Goal: Transaction & Acquisition: Book appointment/travel/reservation

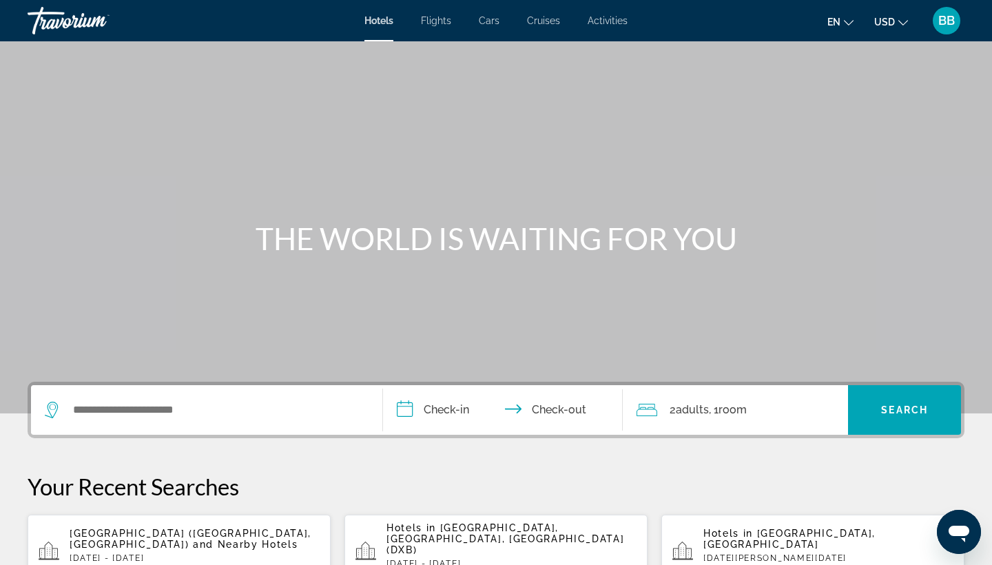
click at [205, 532] on span "[GEOGRAPHIC_DATA] ([GEOGRAPHIC_DATA], [GEOGRAPHIC_DATA])" at bounding box center [191, 538] width 242 height 22
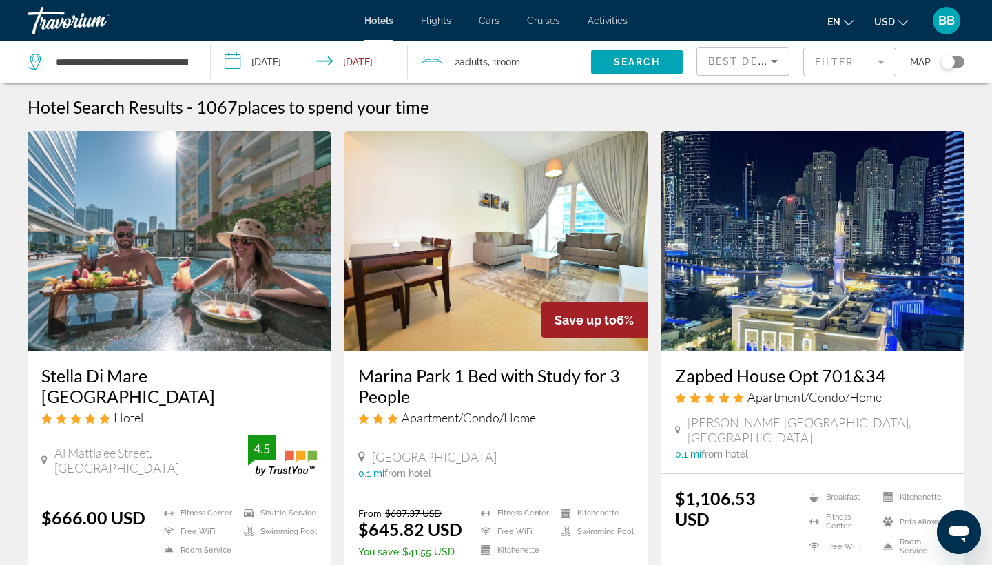
click at [231, 68] on input "**********" at bounding box center [312, 63] width 202 height 45
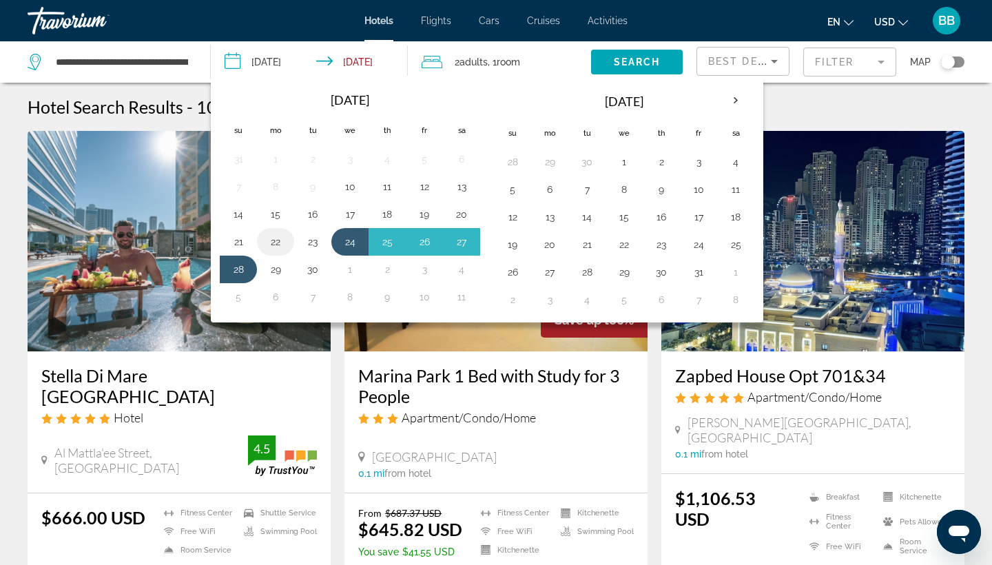
click at [272, 240] on button "22" at bounding box center [275, 241] width 22 height 19
click at [240, 270] on button "28" at bounding box center [238, 269] width 22 height 19
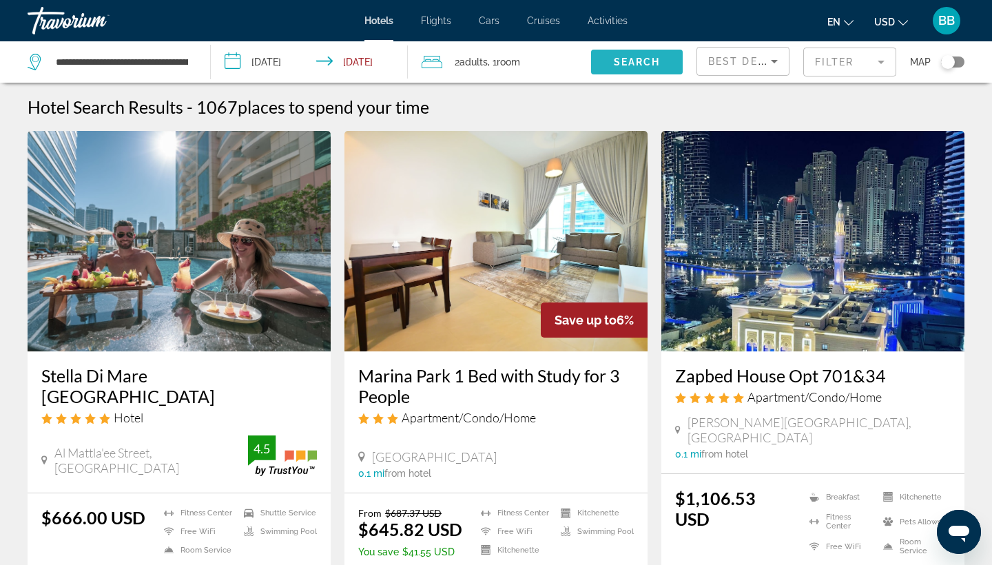
click at [651, 65] on span "Search" at bounding box center [637, 61] width 47 height 11
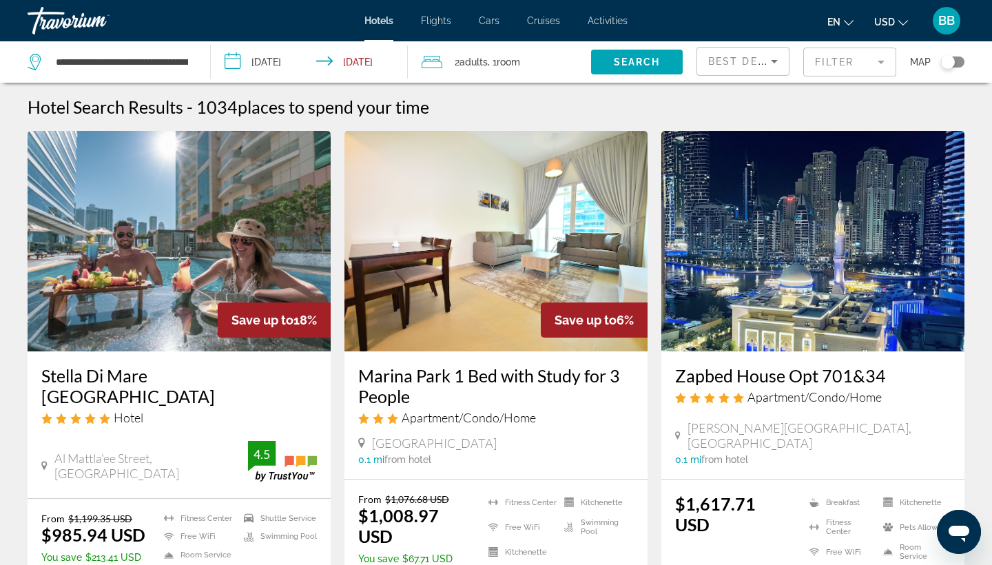
click at [233, 63] on input "**********" at bounding box center [312, 63] width 202 height 45
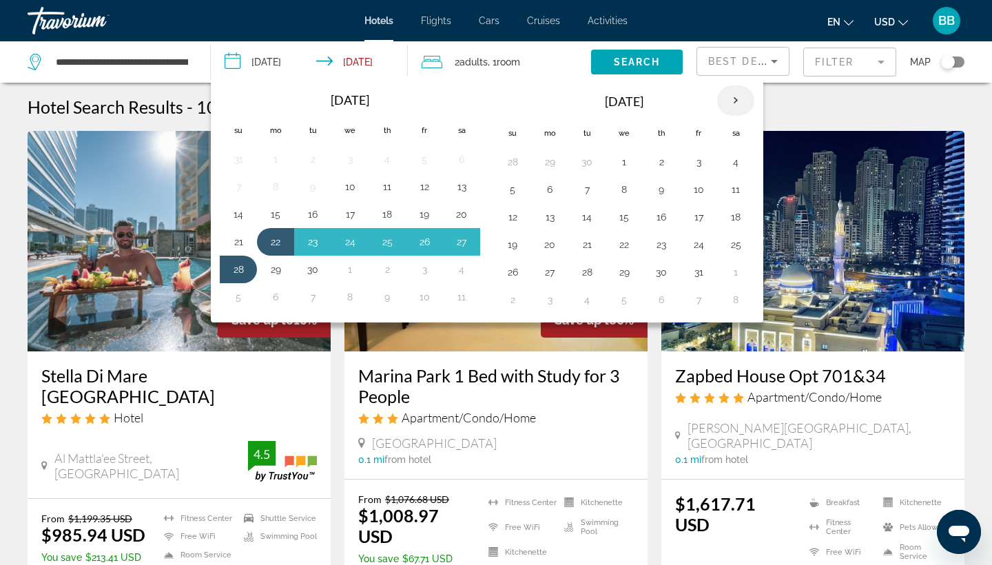
click at [731, 105] on th "Next month" at bounding box center [735, 100] width 37 height 30
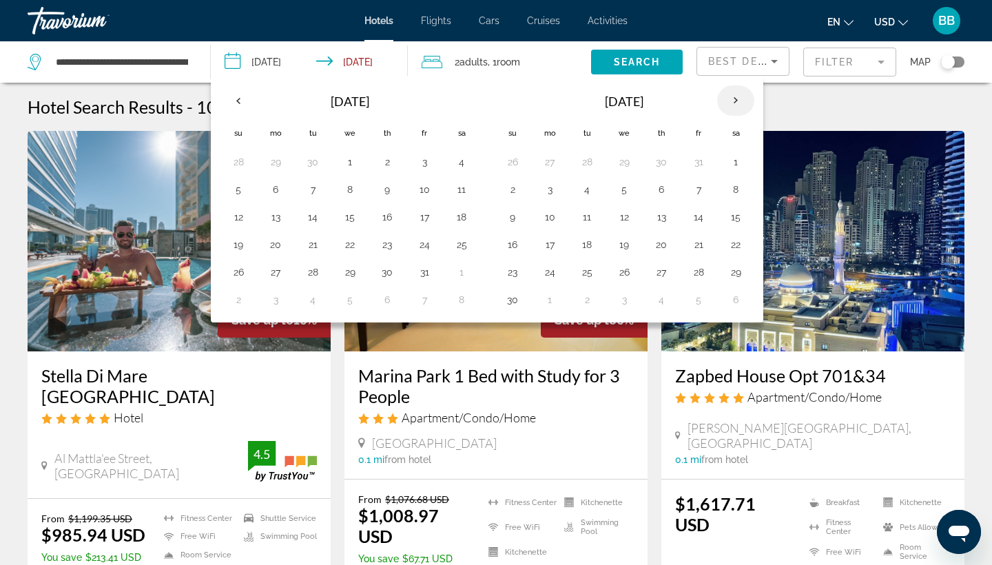
click at [731, 105] on th "Next month" at bounding box center [735, 100] width 37 height 30
click at [551, 191] on button "8" at bounding box center [549, 189] width 22 height 19
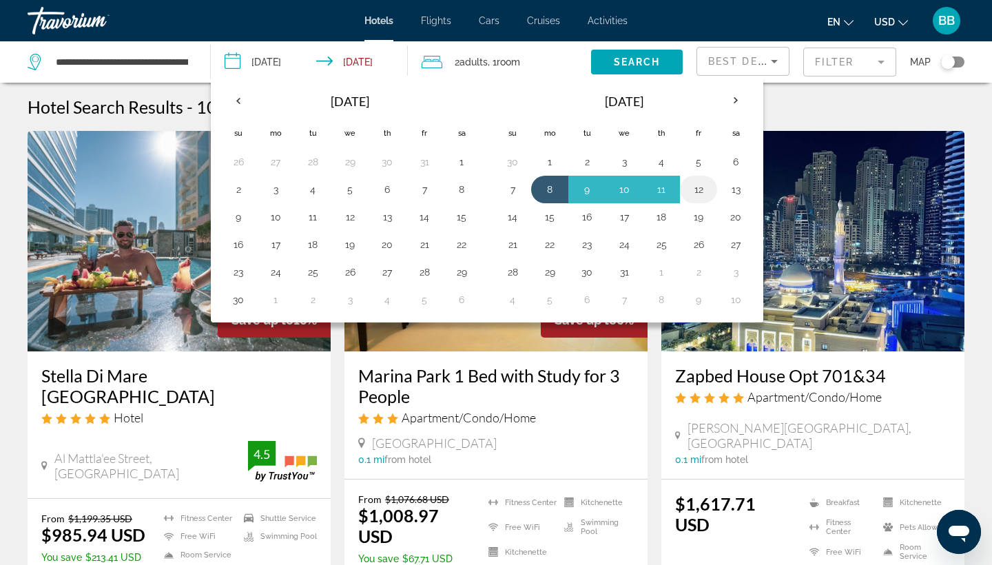
click at [697, 191] on button "12" at bounding box center [698, 189] width 22 height 19
type input "**********"
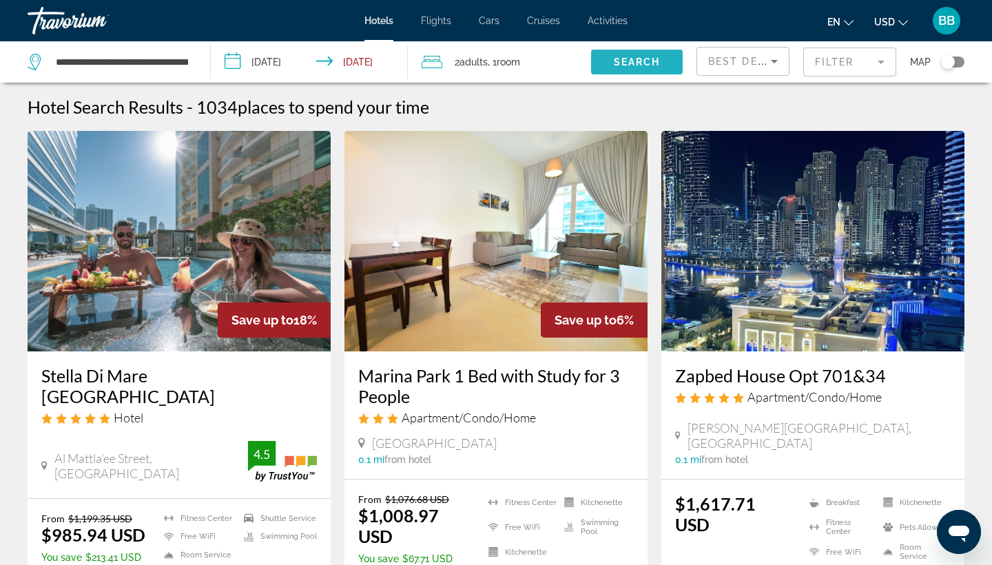
click at [645, 67] on span "Search widget" at bounding box center [637, 61] width 92 height 33
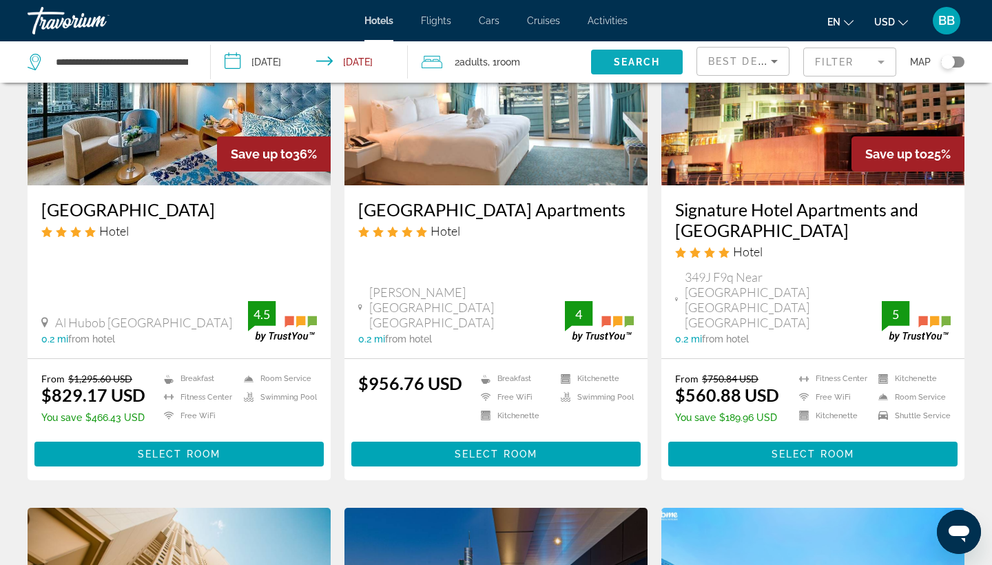
scroll to position [1188, 0]
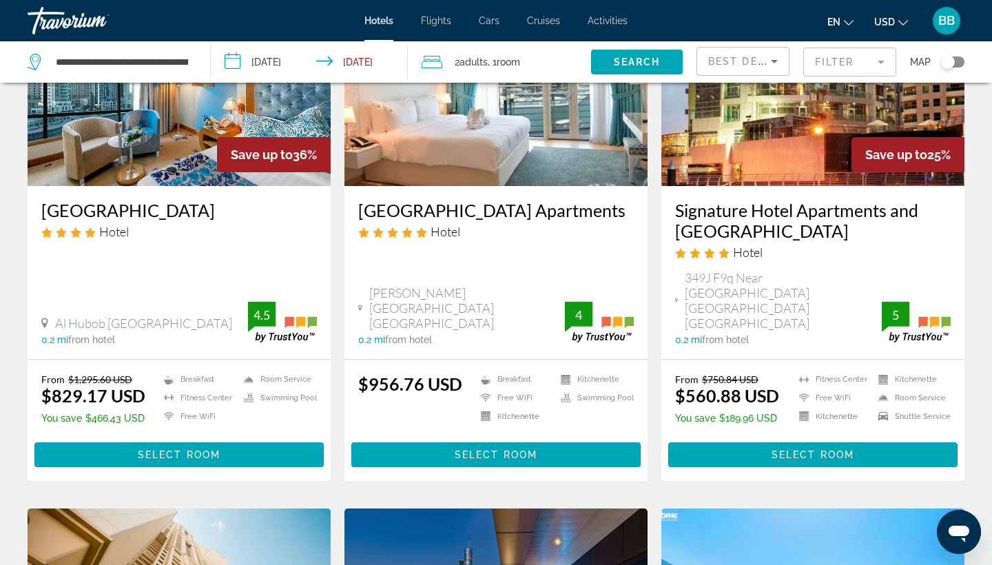
click at [746, 200] on h3 "Signature Hotel Apartments and [GEOGRAPHIC_DATA]" at bounding box center [812, 220] width 275 height 41
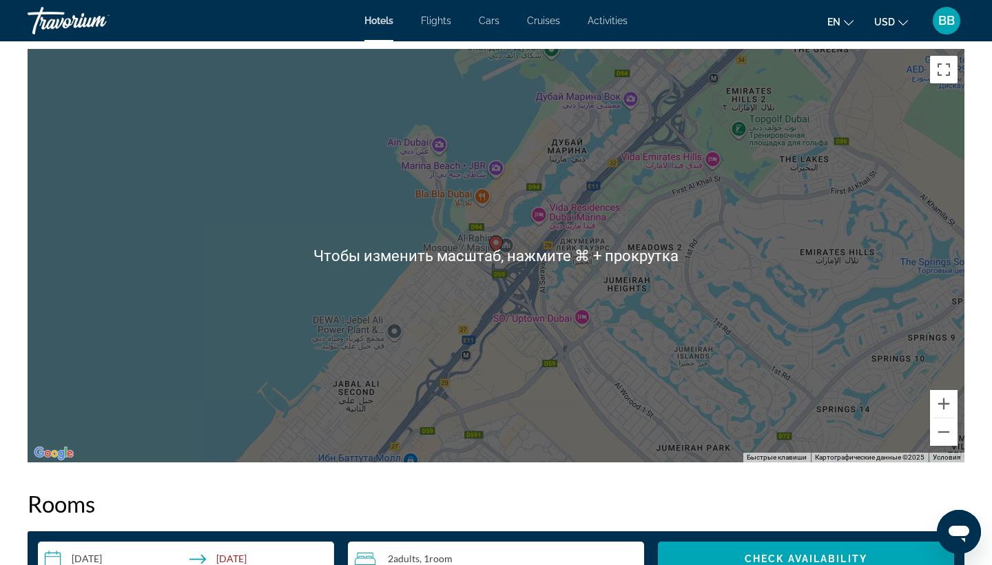
scroll to position [1302, 0]
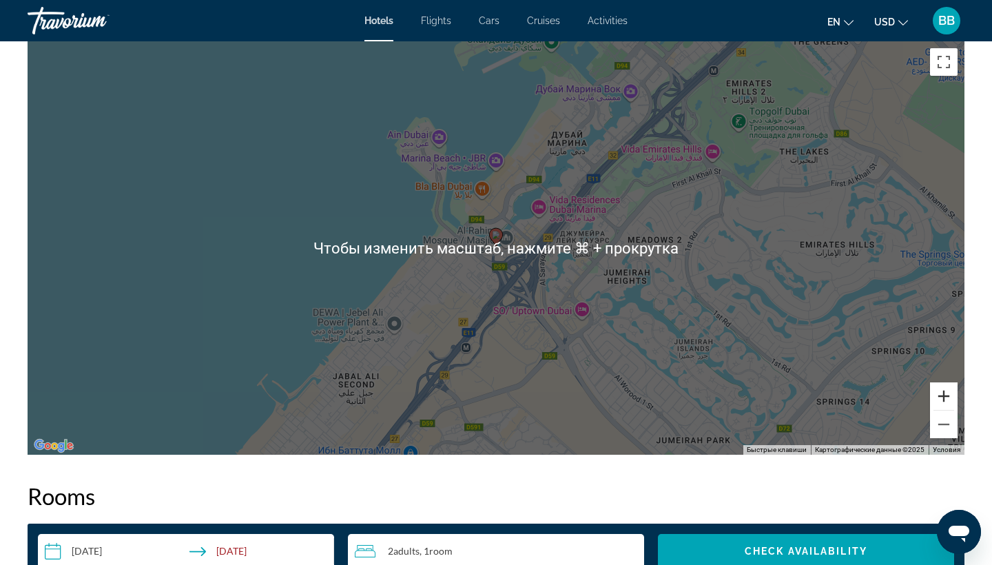
click at [944, 400] on button "Увеличить" at bounding box center [944, 396] width 28 height 28
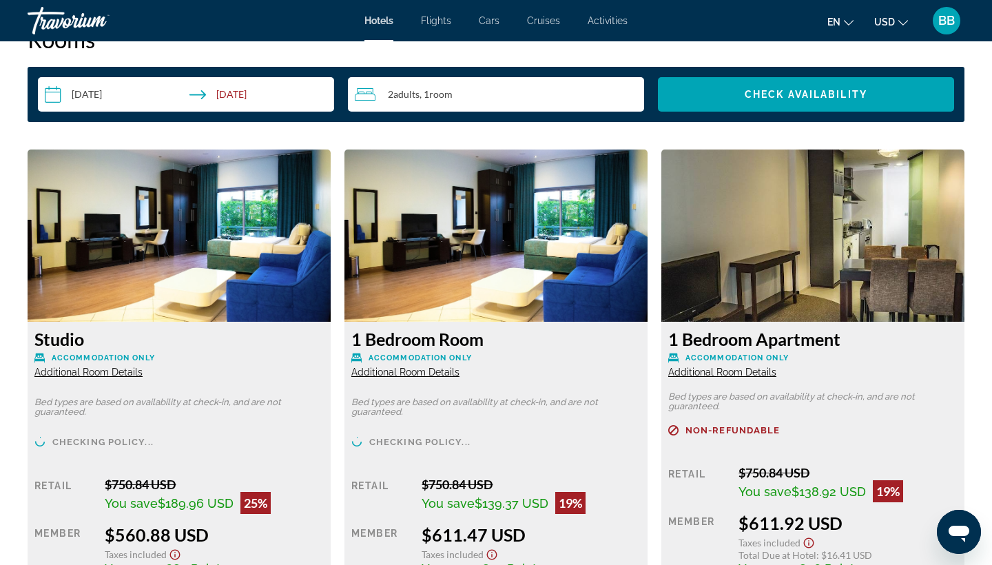
scroll to position [1752, 0]
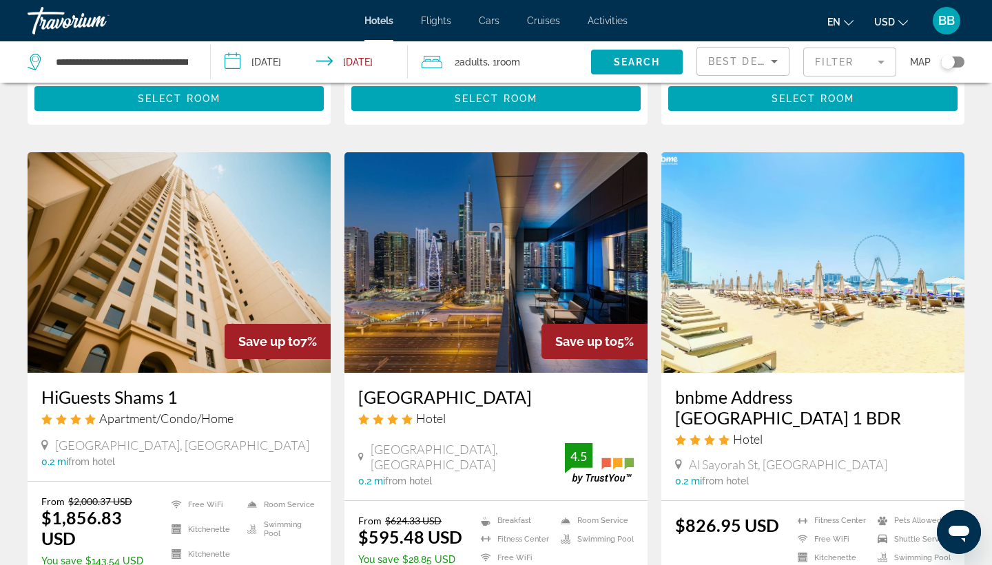
scroll to position [1624, 0]
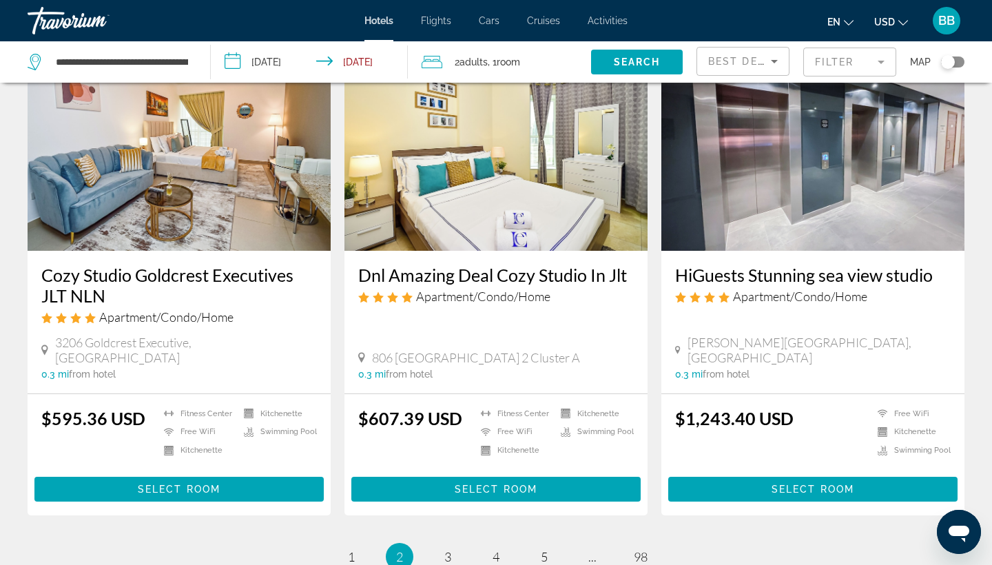
scroll to position [1677, 0]
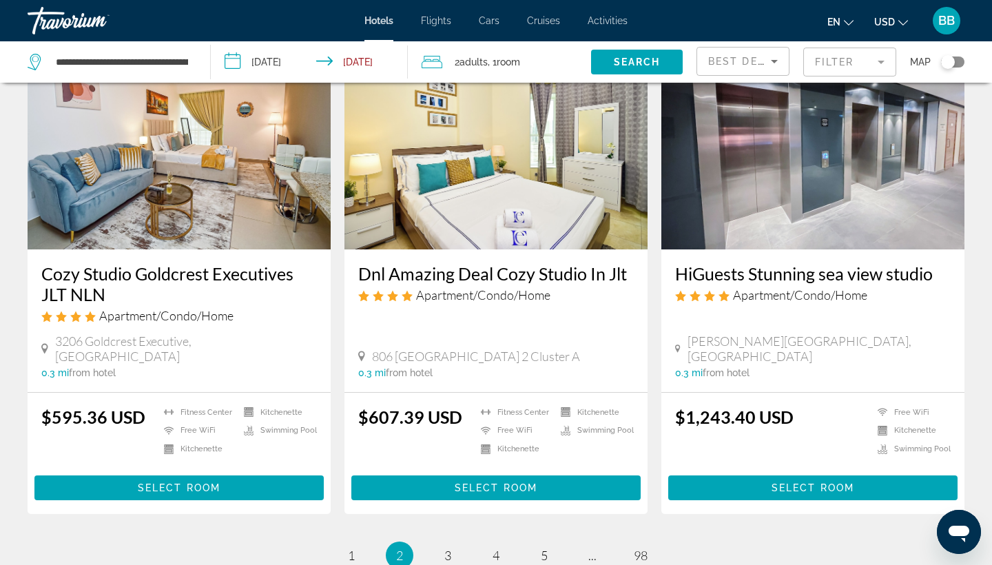
click at [403, 541] on li "You're on page 2" at bounding box center [400, 555] width 28 height 28
click at [445, 547] on span "3" at bounding box center [447, 554] width 7 height 15
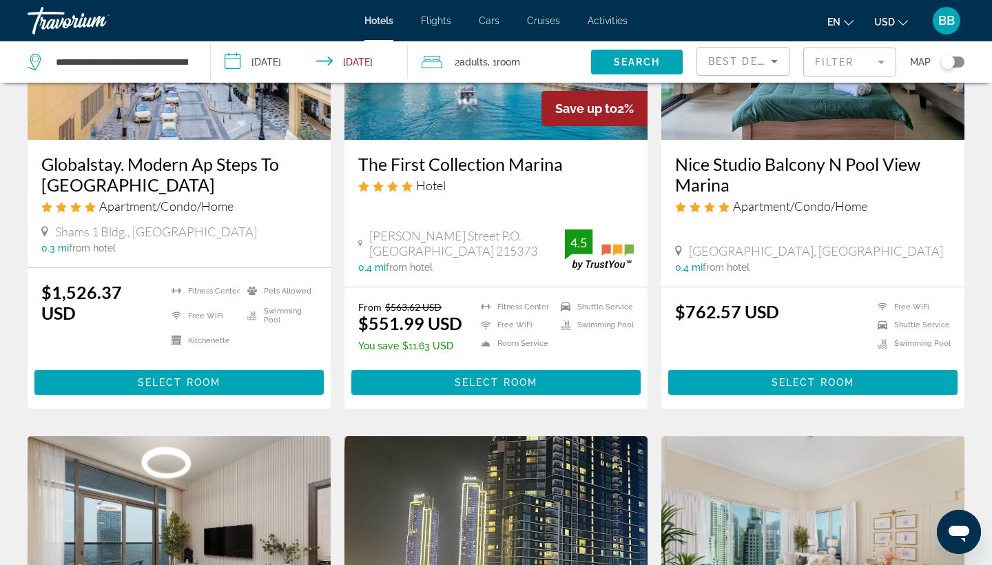
scroll to position [1208, 0]
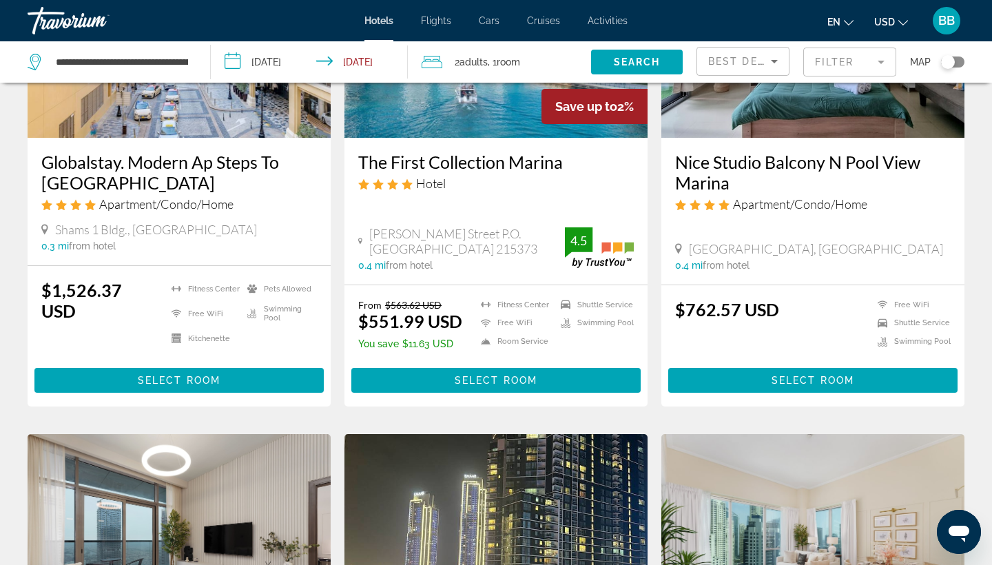
click at [233, 65] on input "**********" at bounding box center [312, 63] width 202 height 45
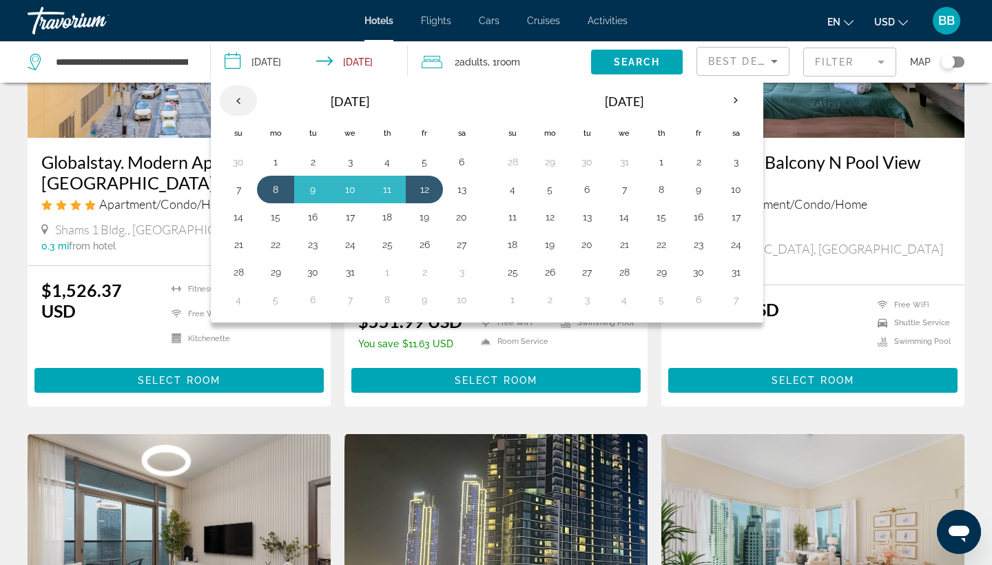
click at [243, 101] on th "Previous month" at bounding box center [238, 100] width 37 height 30
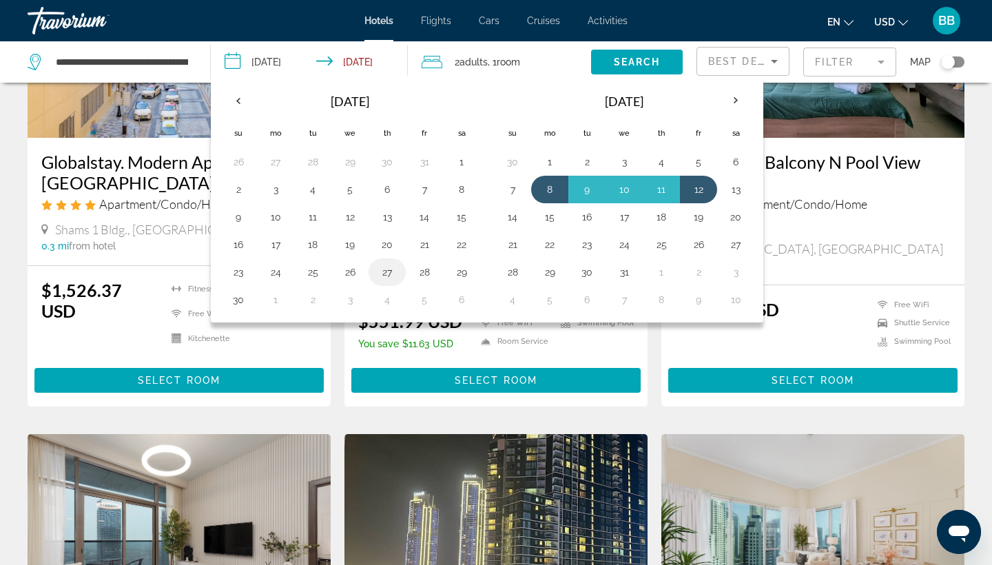
click at [386, 271] on button "27" at bounding box center [387, 271] width 22 height 19
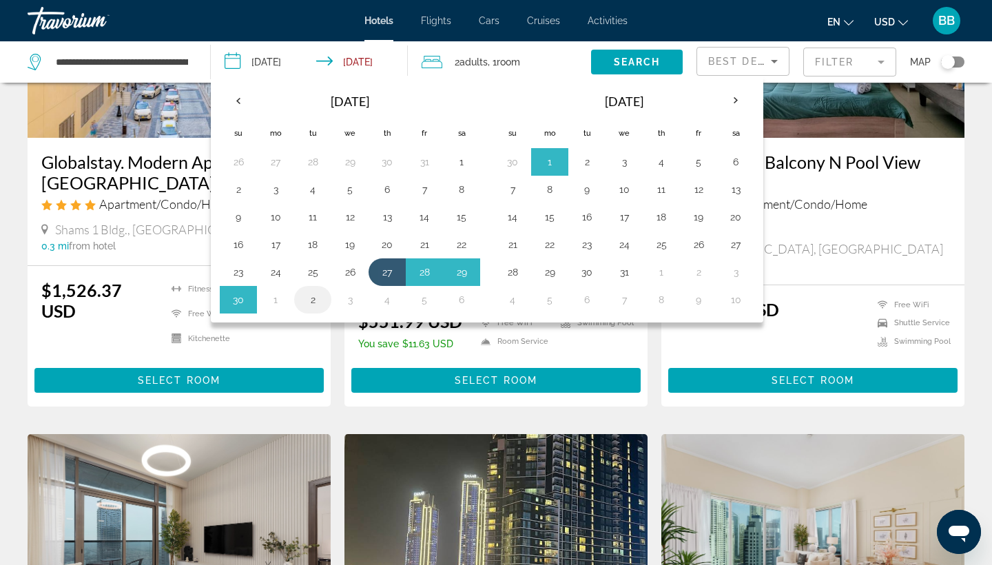
click at [318, 297] on button "2" at bounding box center [313, 299] width 22 height 19
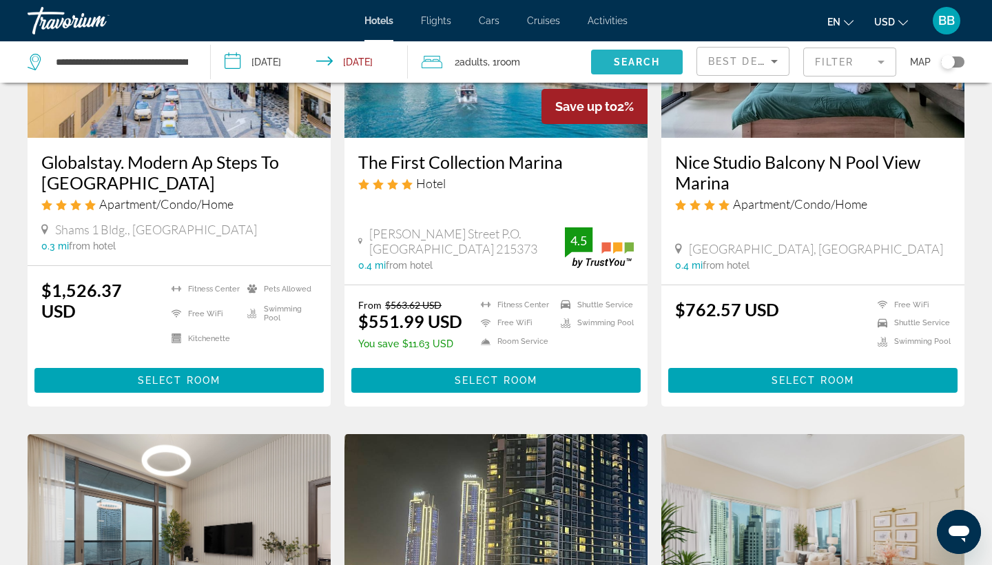
click at [635, 63] on span "Search" at bounding box center [637, 61] width 47 height 11
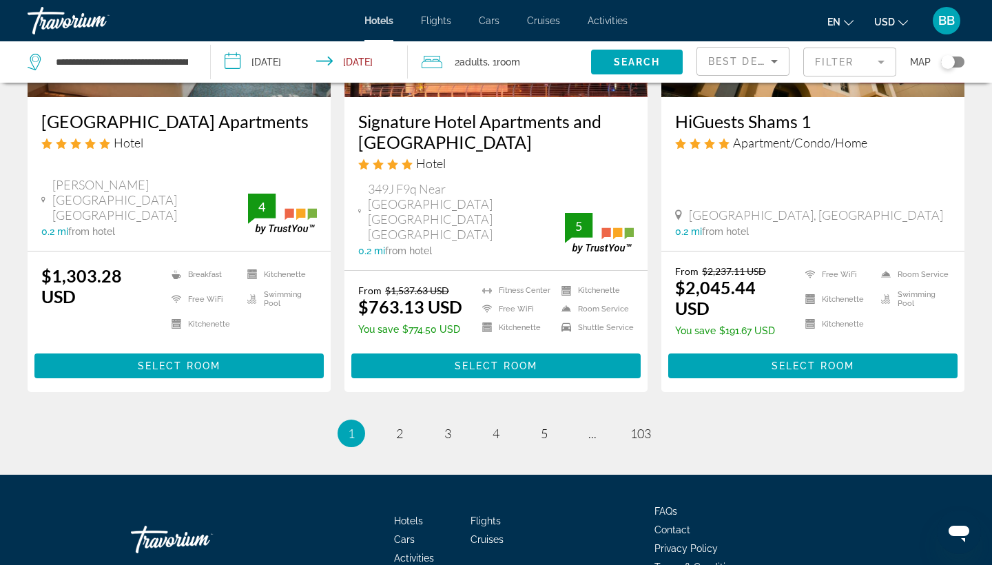
scroll to position [1867, 0]
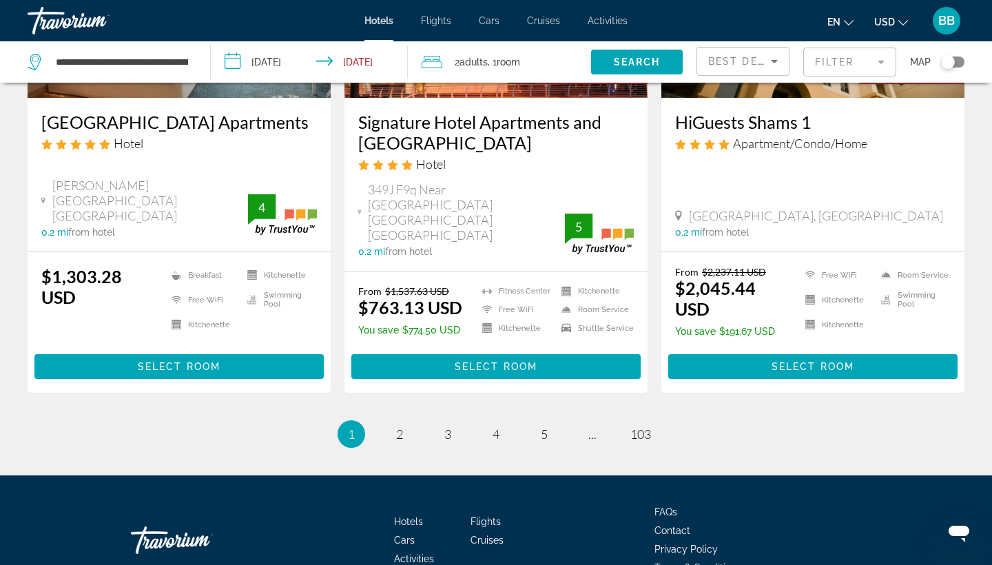
click at [228, 63] on input "**********" at bounding box center [312, 63] width 202 height 45
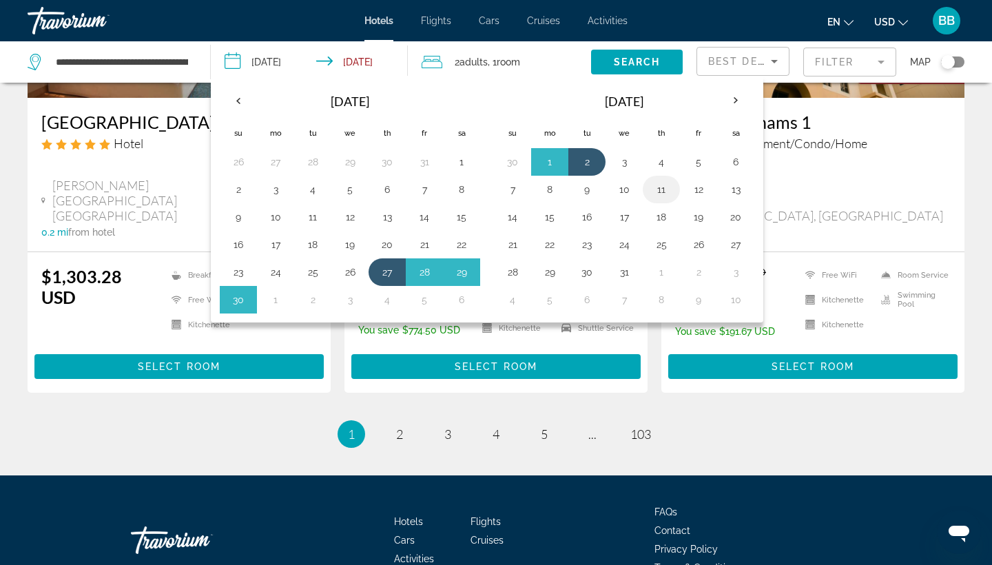
click at [656, 192] on button "11" at bounding box center [661, 189] width 22 height 19
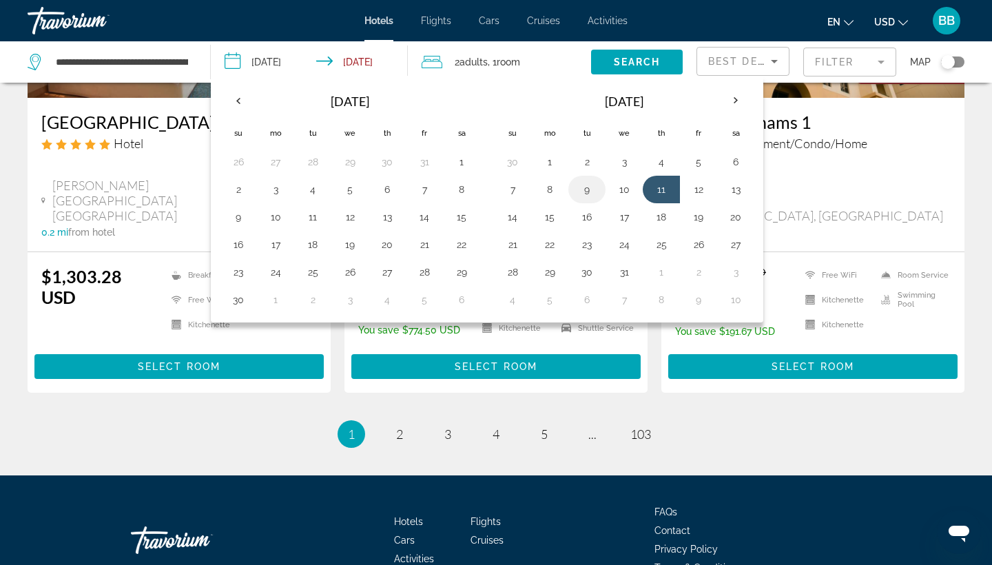
click at [581, 190] on button "9" at bounding box center [587, 189] width 22 height 19
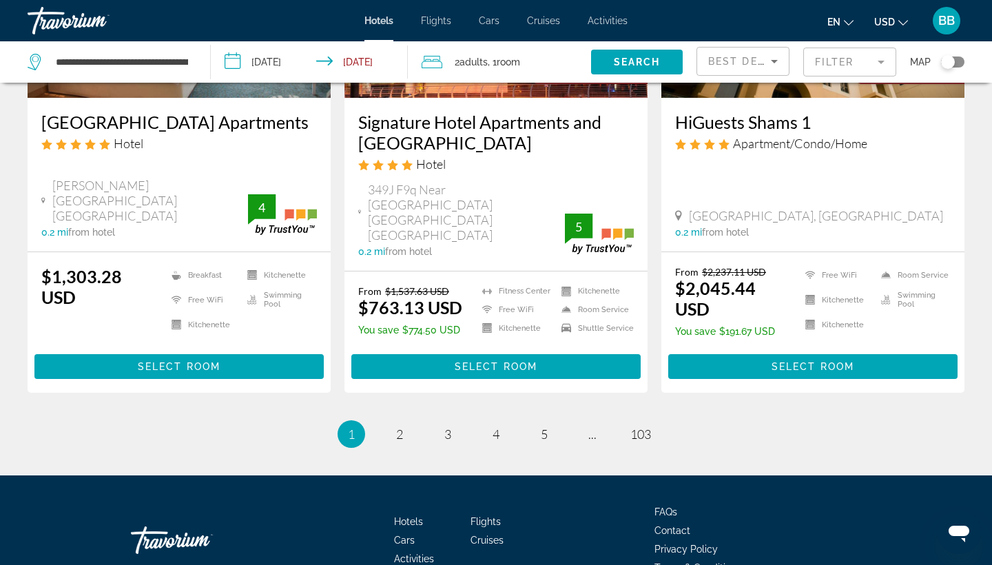
click at [238, 61] on input "**********" at bounding box center [312, 63] width 202 height 45
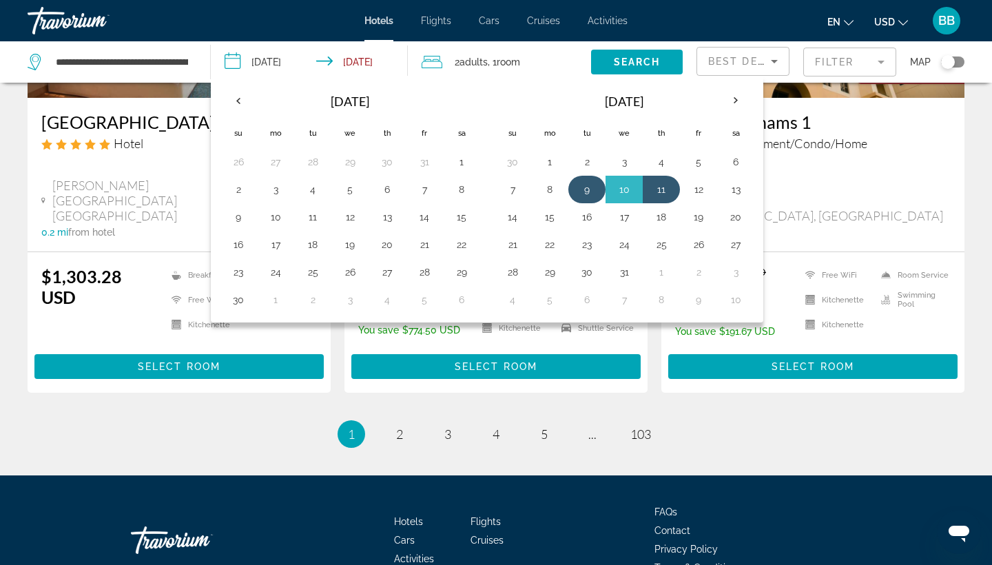
click at [583, 188] on button "9" at bounding box center [587, 189] width 22 height 19
click at [738, 191] on button "13" at bounding box center [735, 189] width 22 height 19
type input "**********"
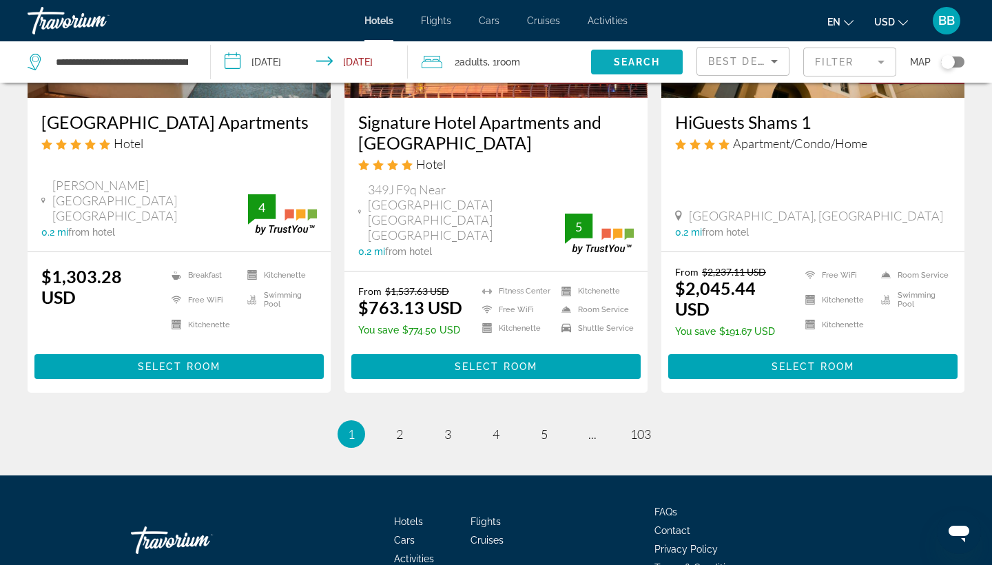
click at [626, 65] on span "Search" at bounding box center [637, 61] width 47 height 11
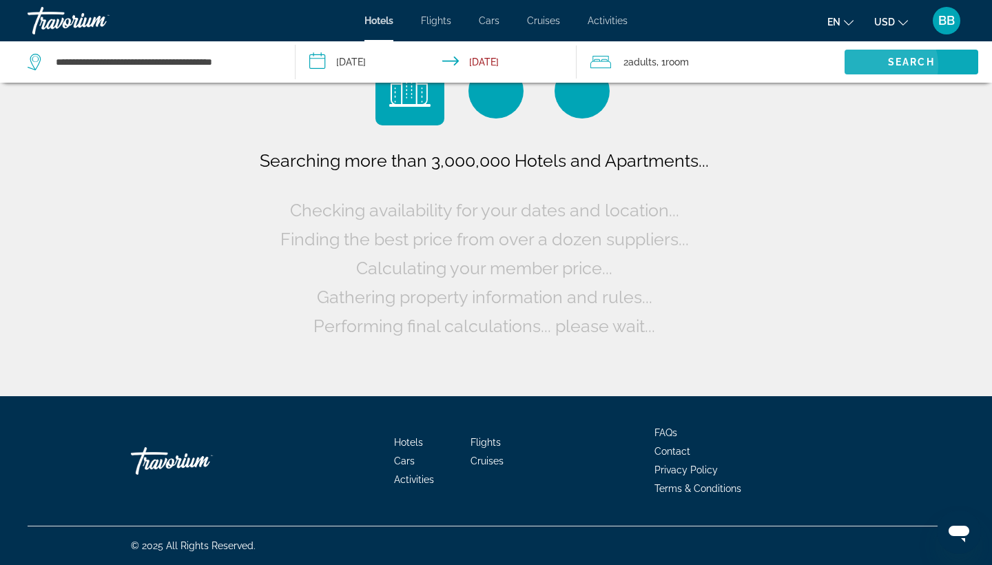
scroll to position [0, 0]
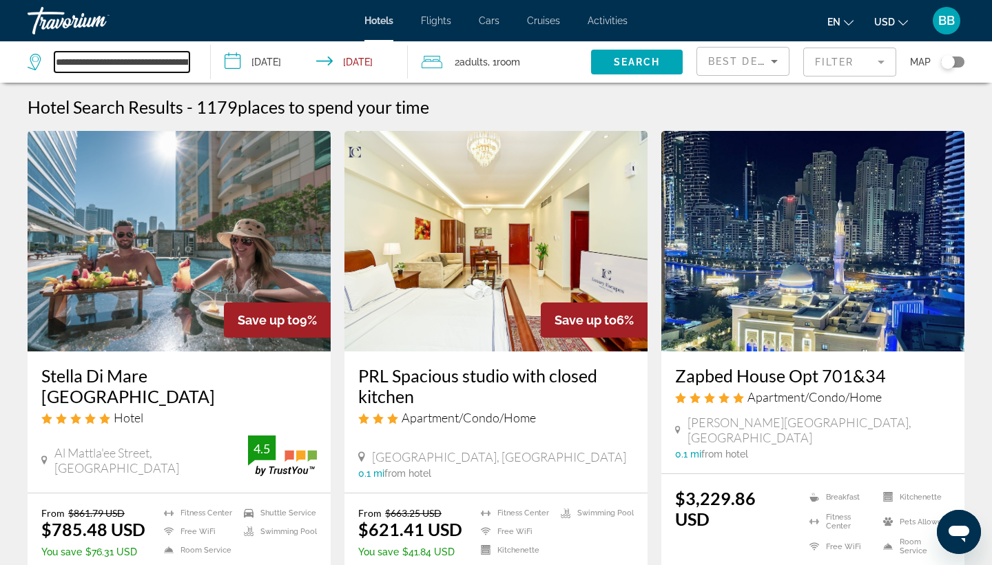
click at [129, 62] on input "**********" at bounding box center [121, 62] width 135 height 21
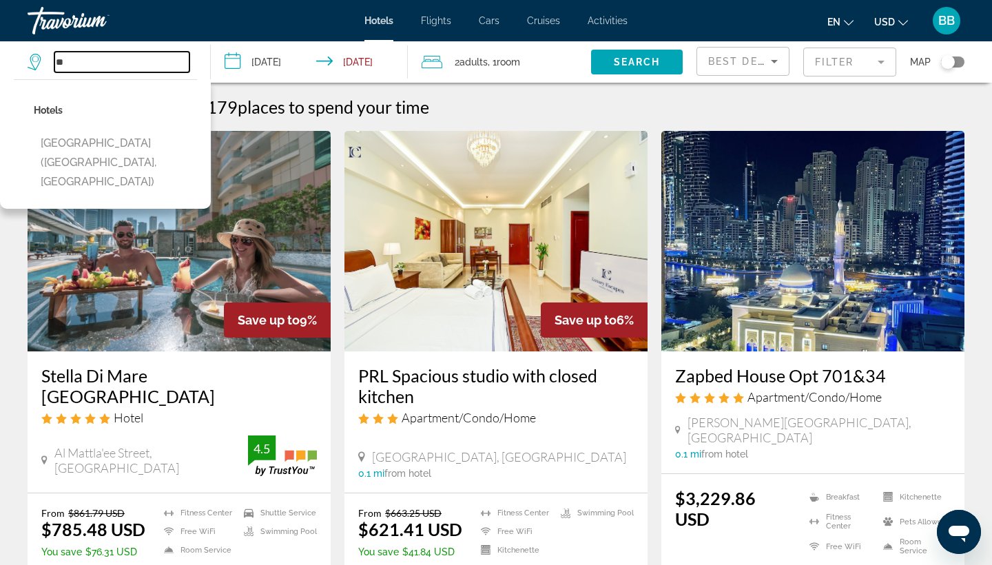
type input "*"
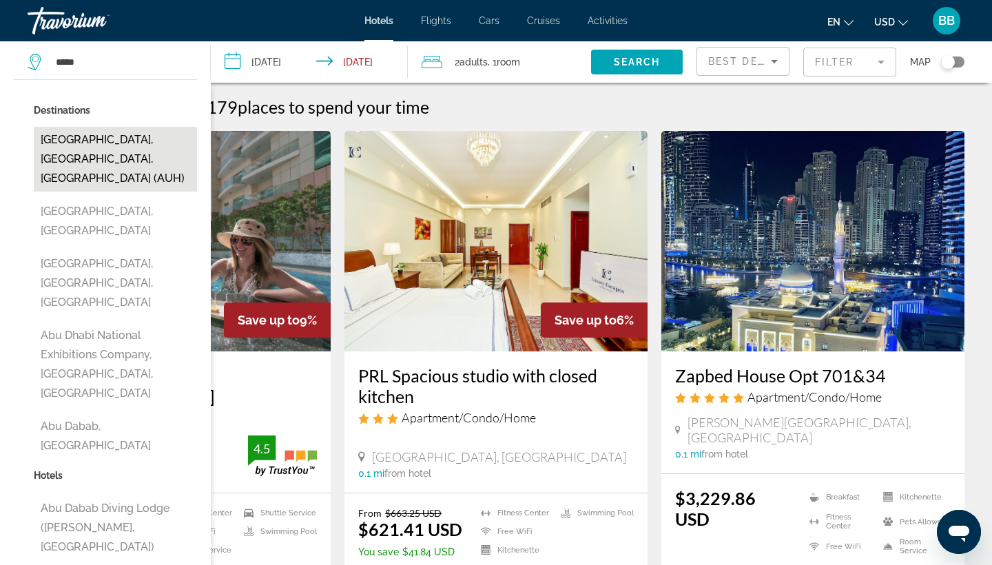
click at [114, 143] on button "[GEOGRAPHIC_DATA], [GEOGRAPHIC_DATA], [GEOGRAPHIC_DATA] (AUH)" at bounding box center [115, 159] width 163 height 65
type input "**********"
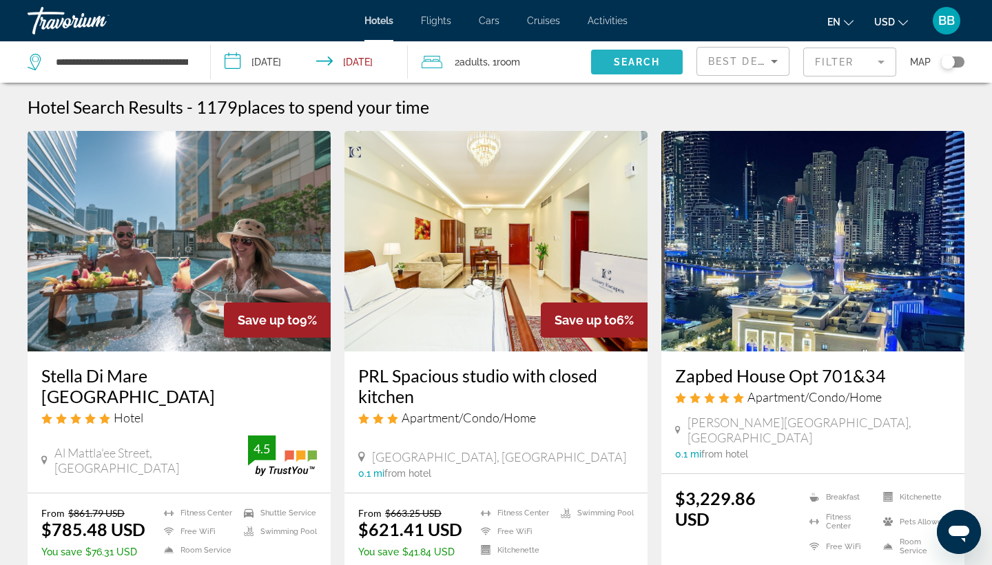
click at [626, 60] on span "Search" at bounding box center [637, 61] width 47 height 11
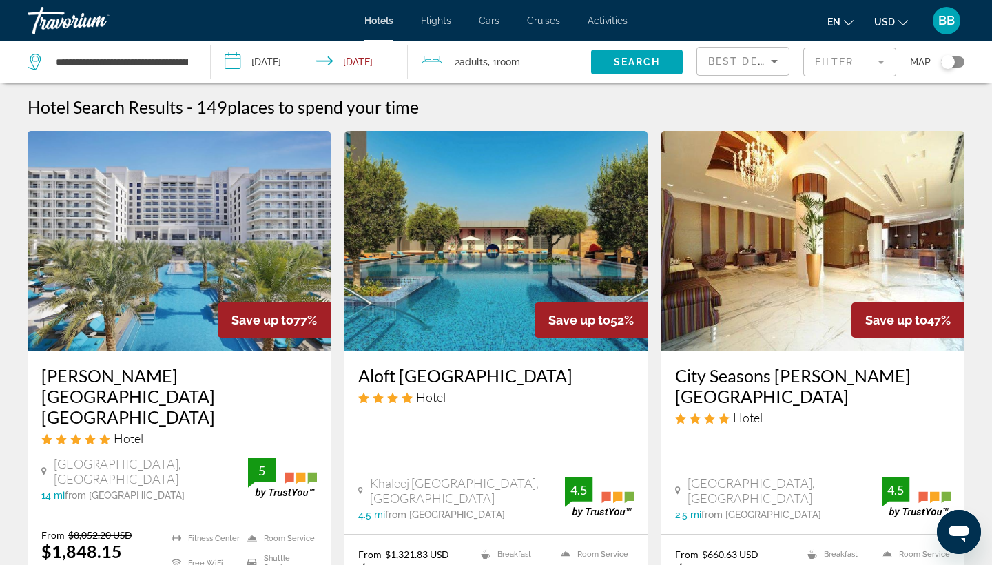
click at [768, 375] on h3 "City Seasons [PERSON_NAME][GEOGRAPHIC_DATA]" at bounding box center [812, 385] width 275 height 41
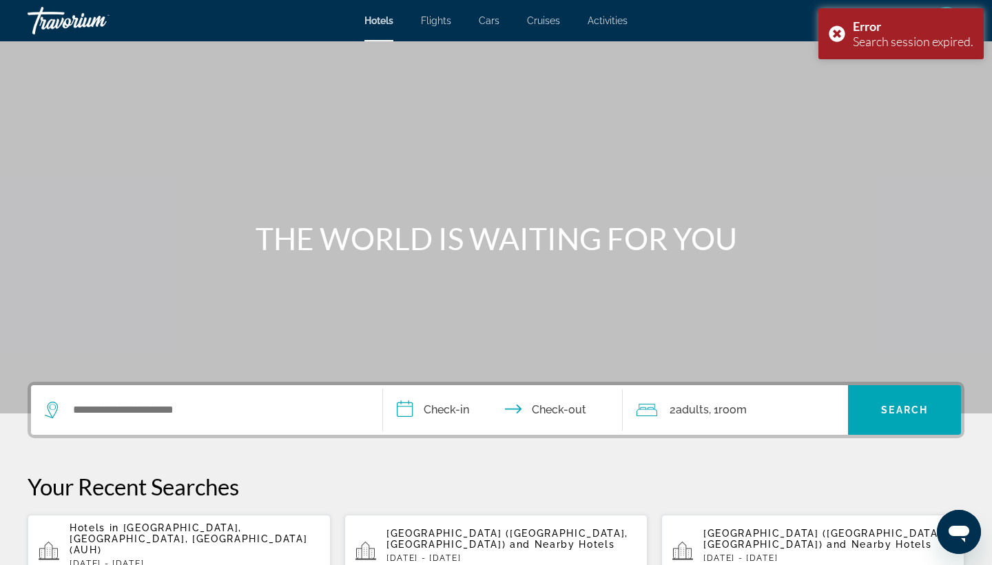
click at [167, 527] on span "[GEOGRAPHIC_DATA], [GEOGRAPHIC_DATA], [GEOGRAPHIC_DATA] (AUH)" at bounding box center [189, 538] width 238 height 33
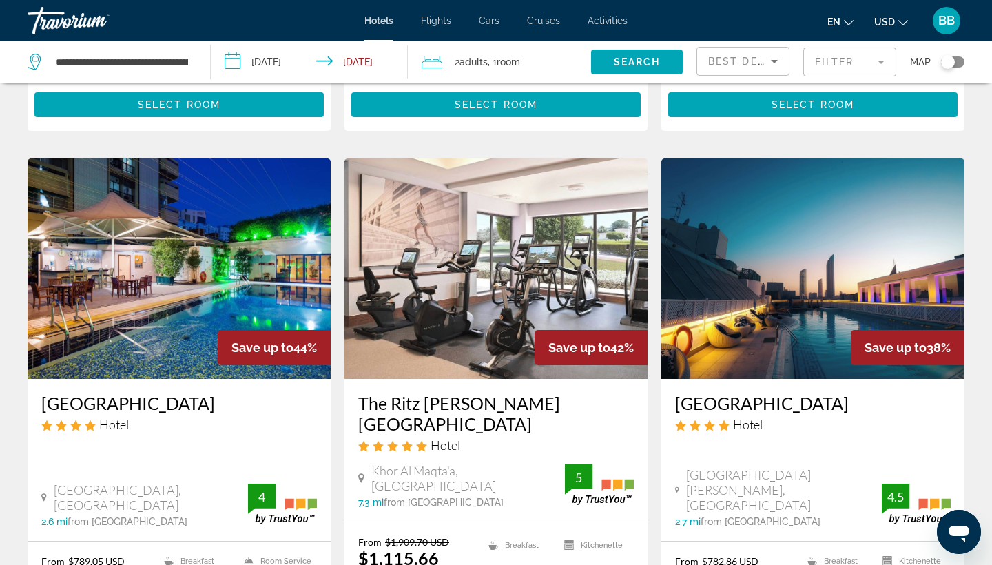
scroll to position [1043, 0]
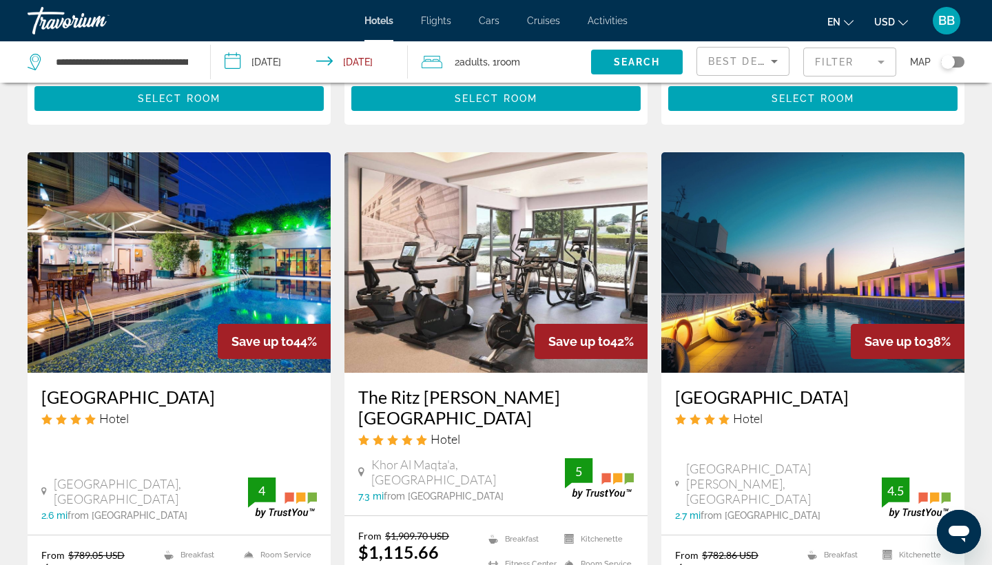
click at [768, 386] on h3 "[GEOGRAPHIC_DATA]" at bounding box center [812, 396] width 275 height 21
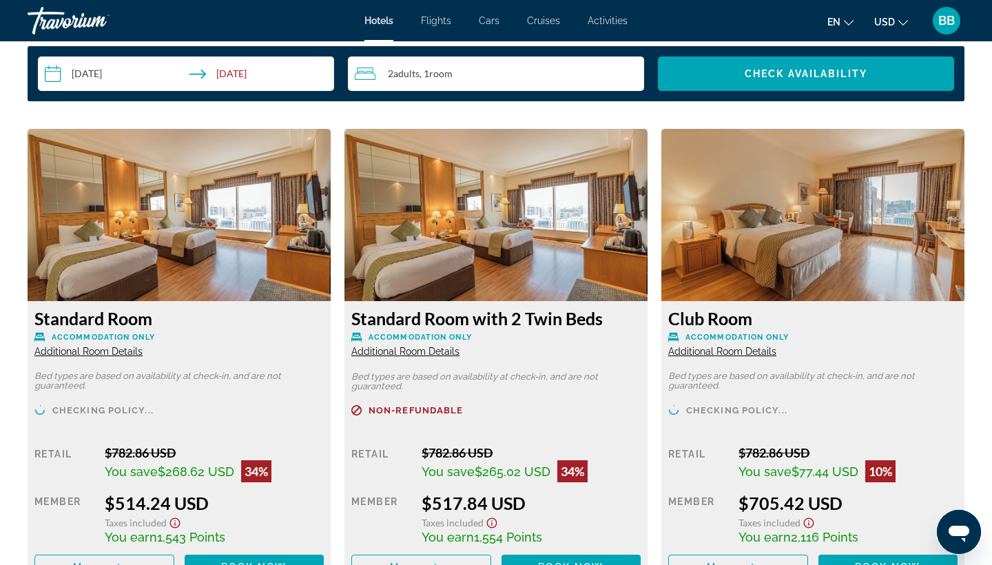
scroll to position [1825, 0]
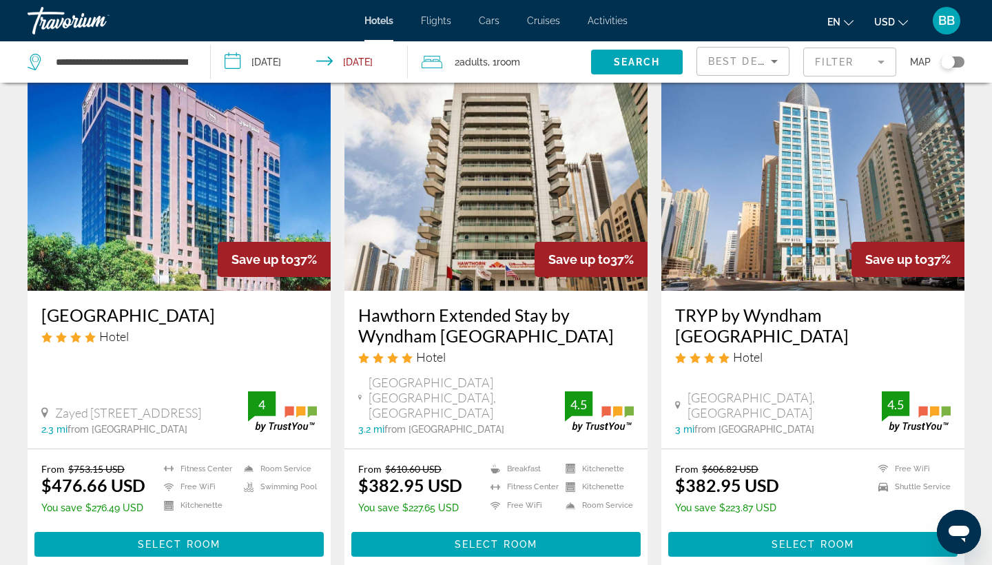
scroll to position [1658, 0]
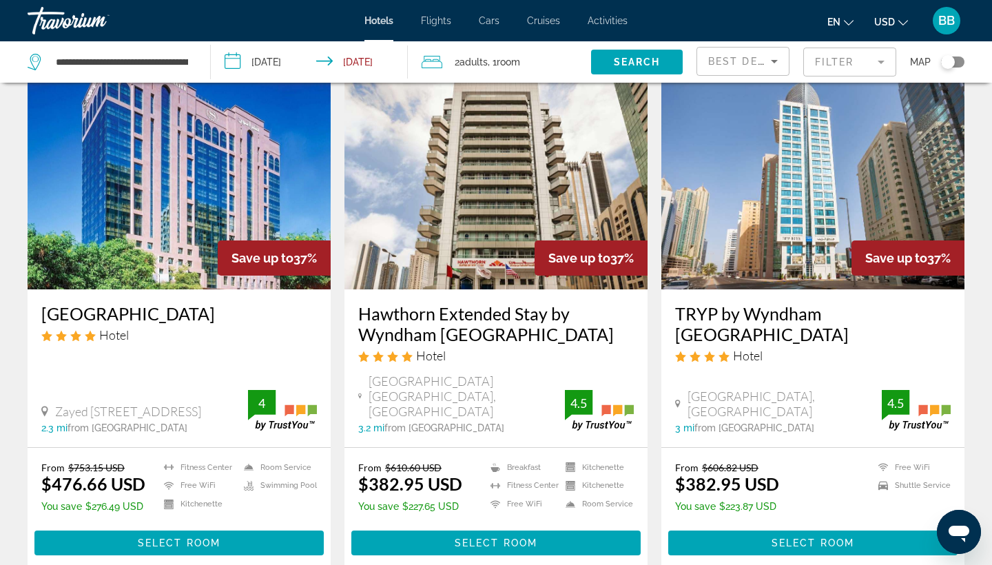
click at [162, 303] on h3 "[GEOGRAPHIC_DATA]" at bounding box center [178, 313] width 275 height 21
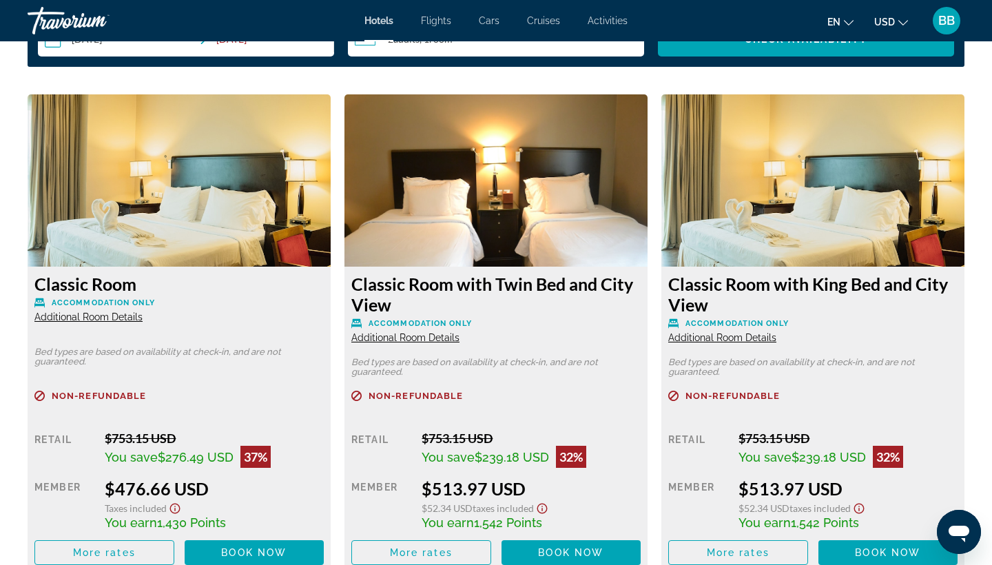
scroll to position [1838, 0]
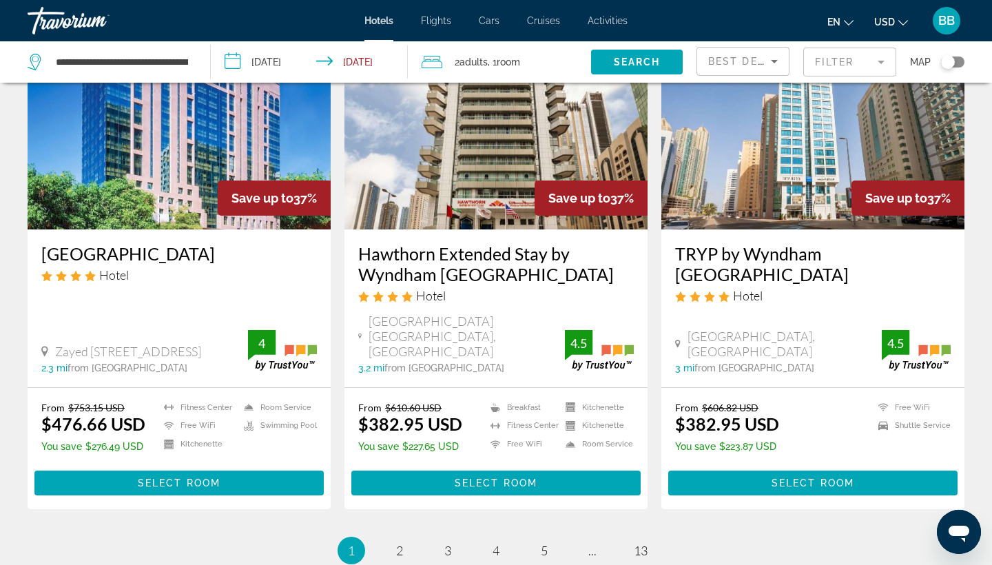
scroll to position [1719, 0]
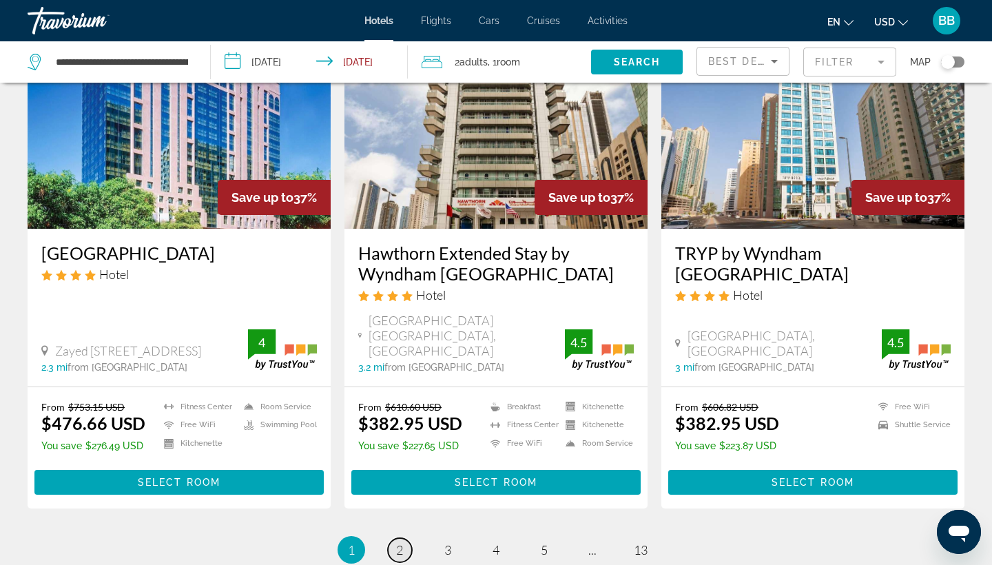
click at [397, 542] on span "2" at bounding box center [399, 549] width 7 height 15
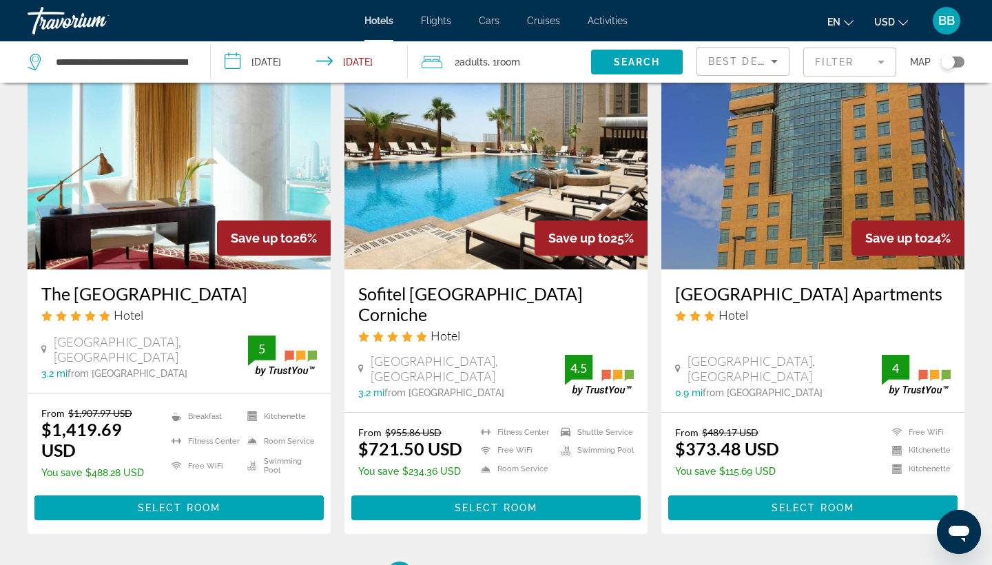
scroll to position [1712, 0]
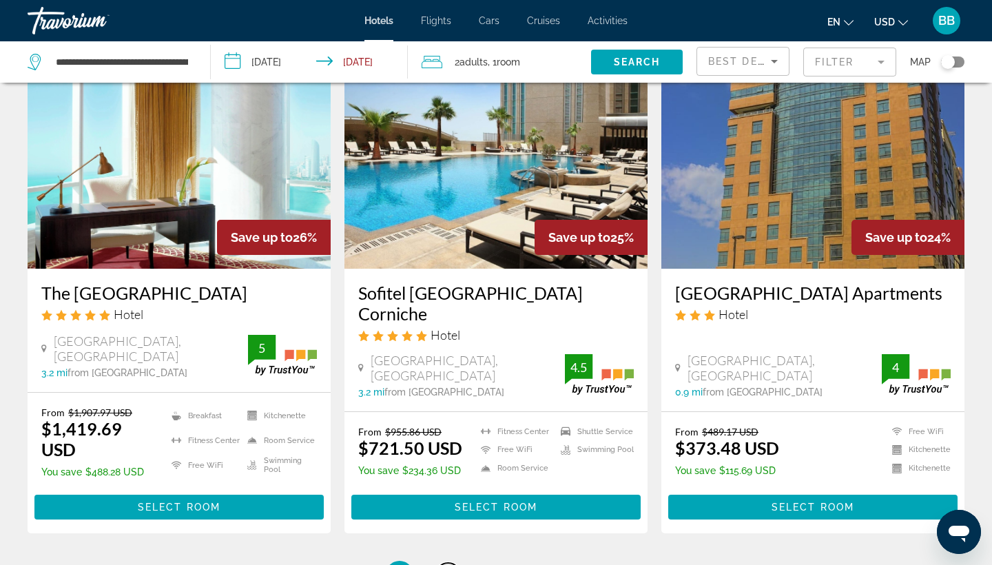
click at [450, 564] on span "3" at bounding box center [447, 574] width 7 height 15
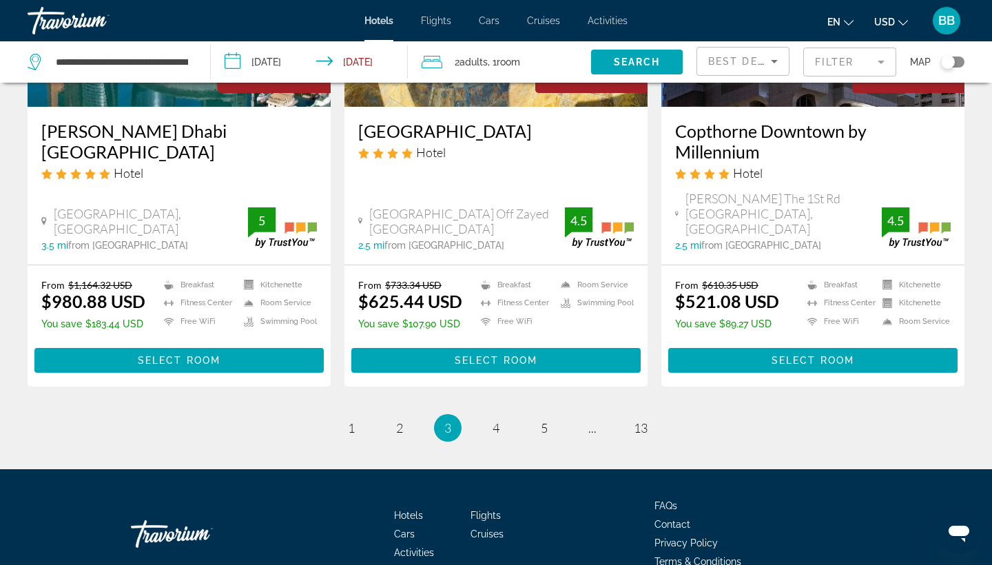
scroll to position [1855, 0]
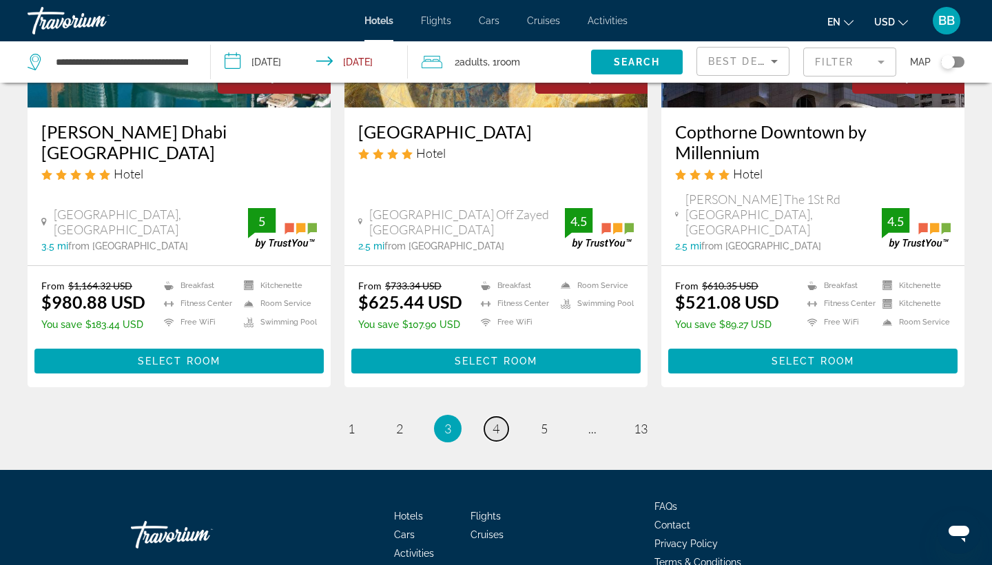
click at [500, 417] on link "page 4" at bounding box center [496, 429] width 24 height 24
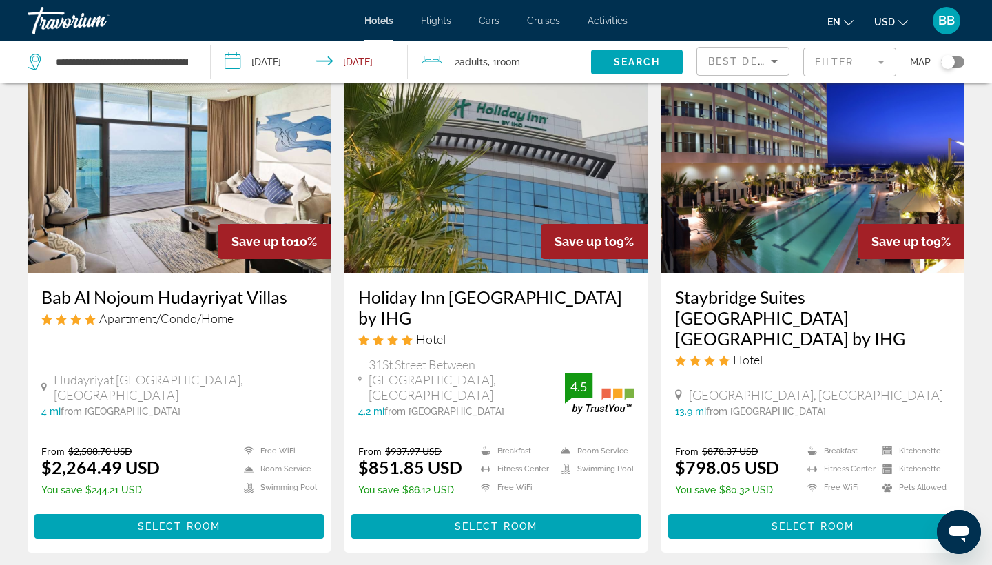
scroll to position [1671, 0]
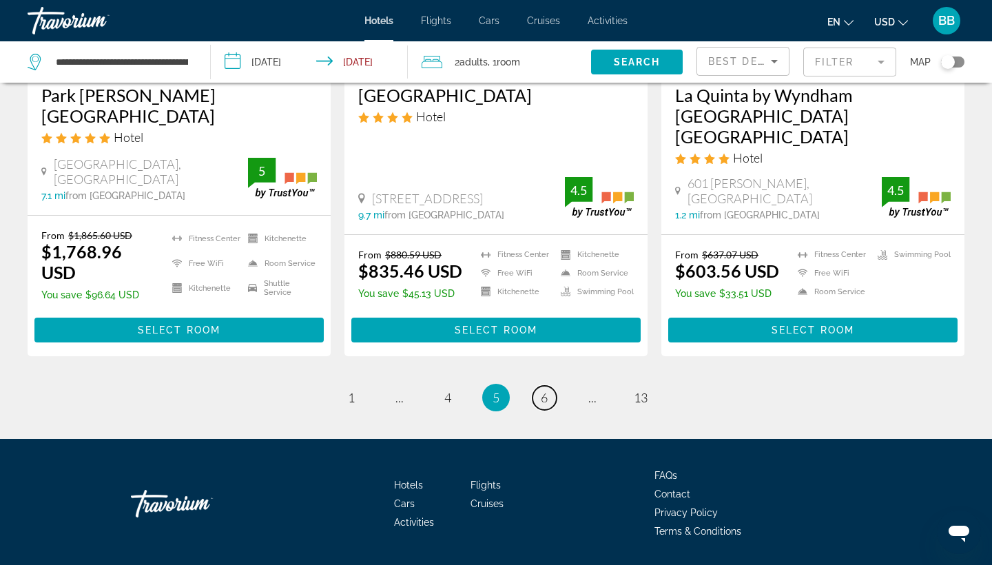
scroll to position [1855, 0]
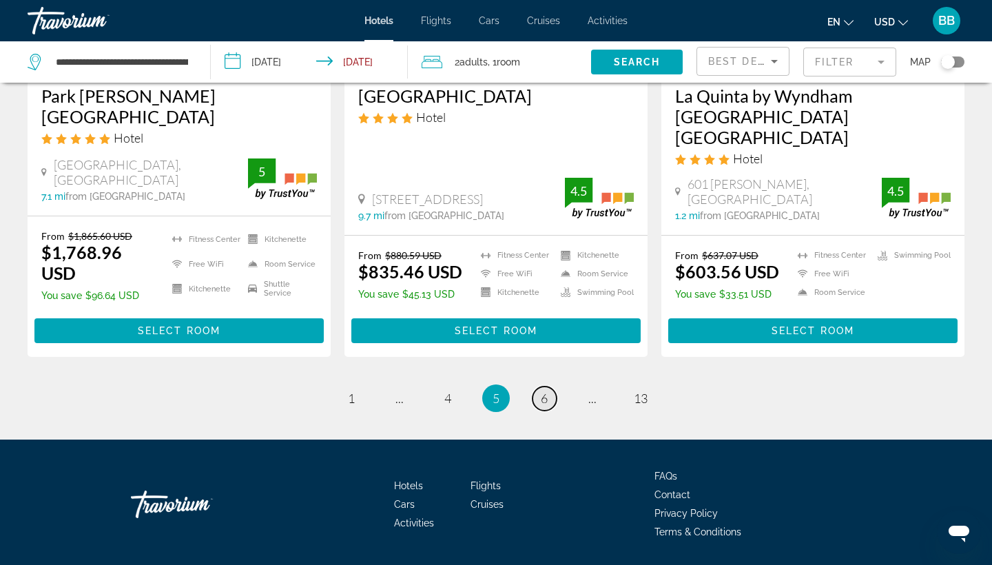
click at [546, 390] on span "6" at bounding box center [544, 397] width 7 height 15
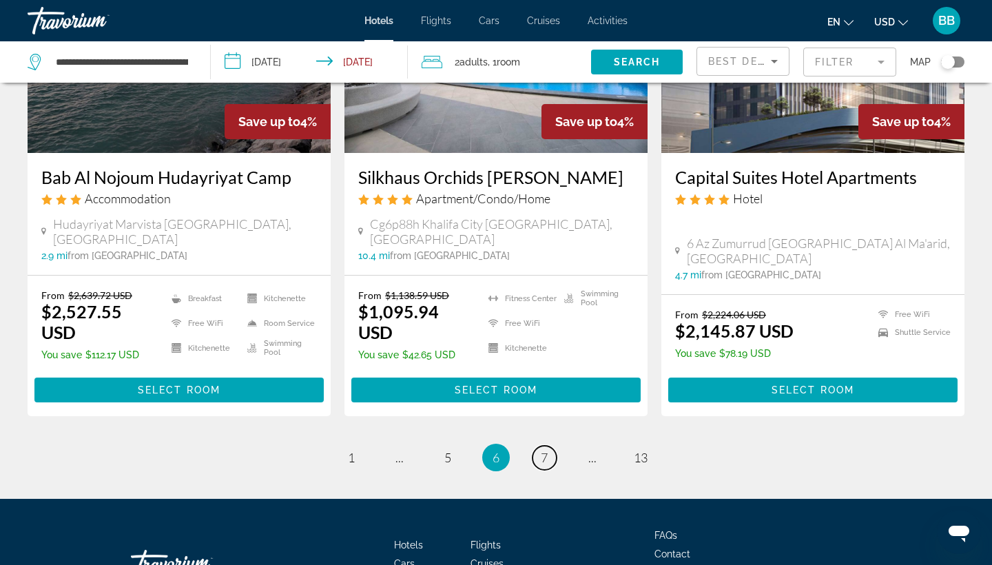
scroll to position [1807, 0]
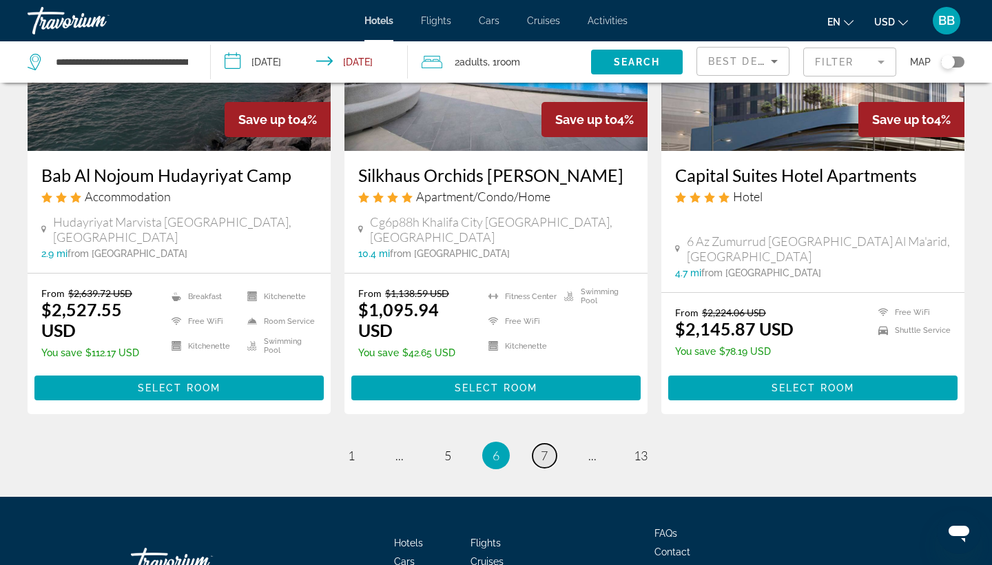
click at [542, 448] on span "7" at bounding box center [544, 455] width 7 height 15
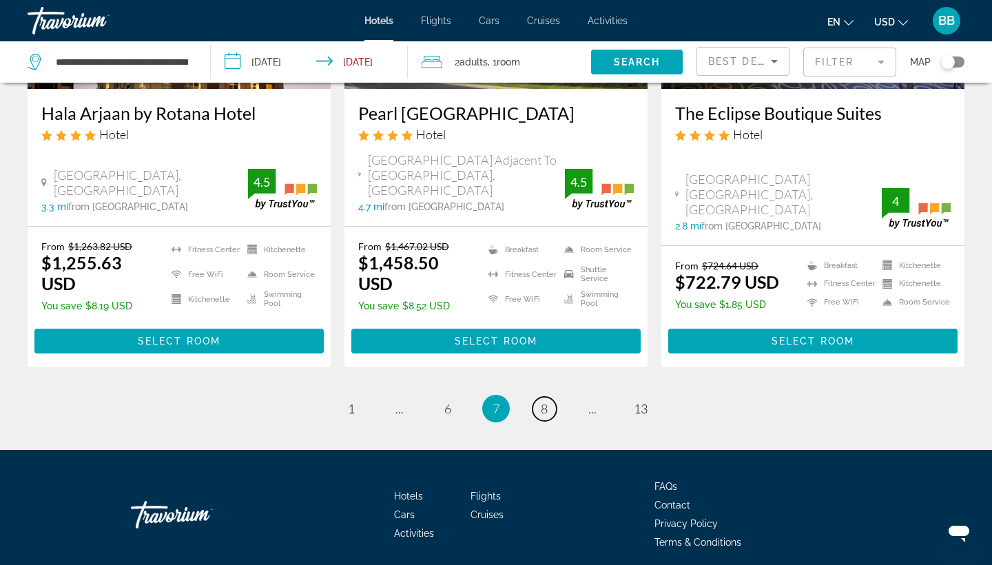
scroll to position [1812, 0]
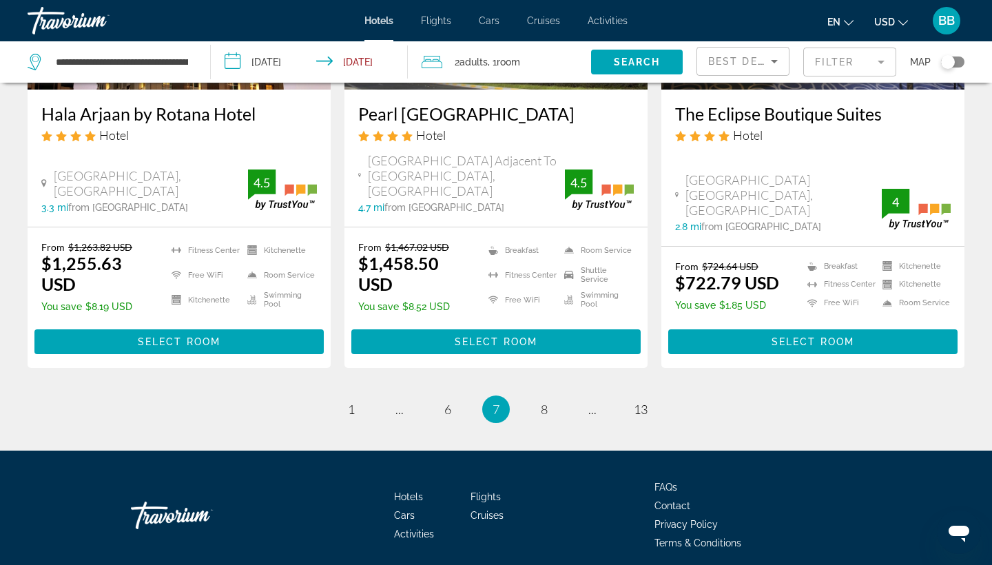
click at [236, 61] on input "**********" at bounding box center [312, 63] width 202 height 45
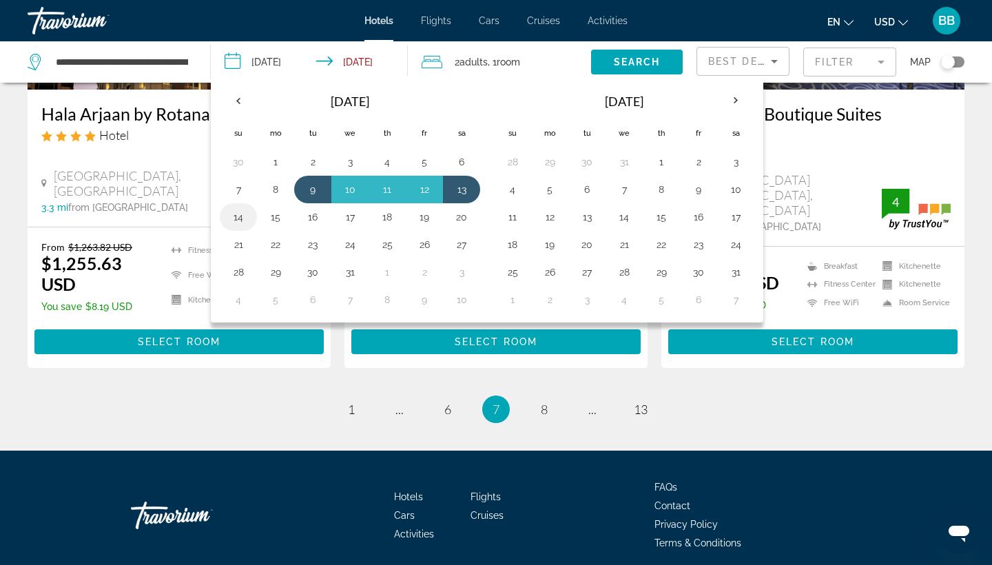
click at [241, 220] on button "14" at bounding box center [238, 216] width 22 height 19
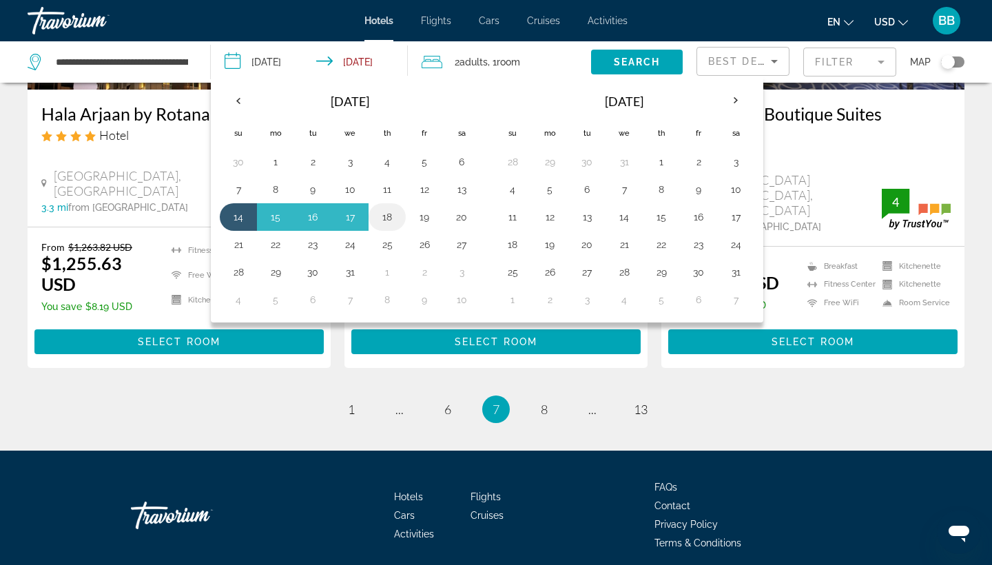
click at [388, 217] on button "18" at bounding box center [387, 216] width 22 height 19
type input "**********"
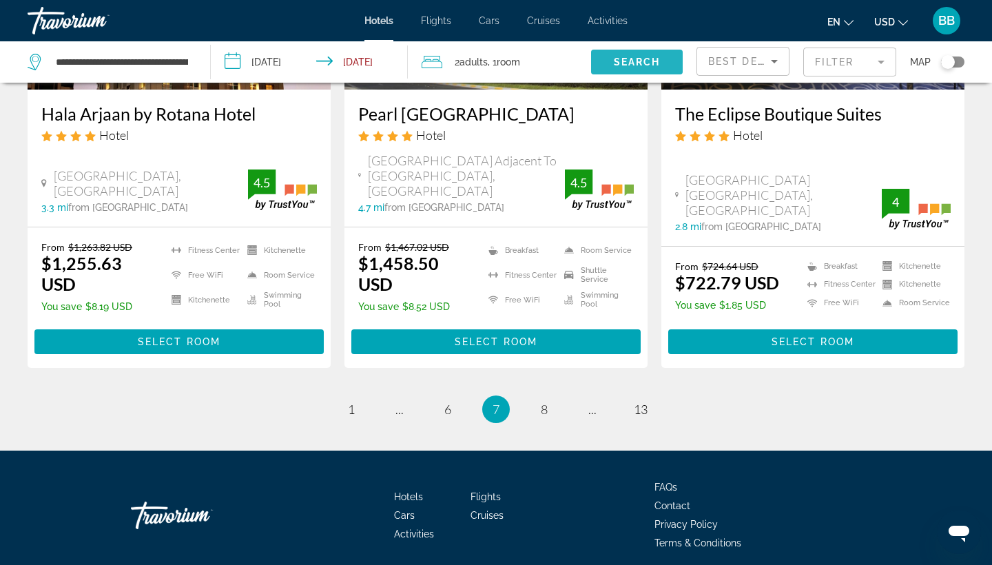
click at [634, 65] on span "Search" at bounding box center [637, 61] width 47 height 11
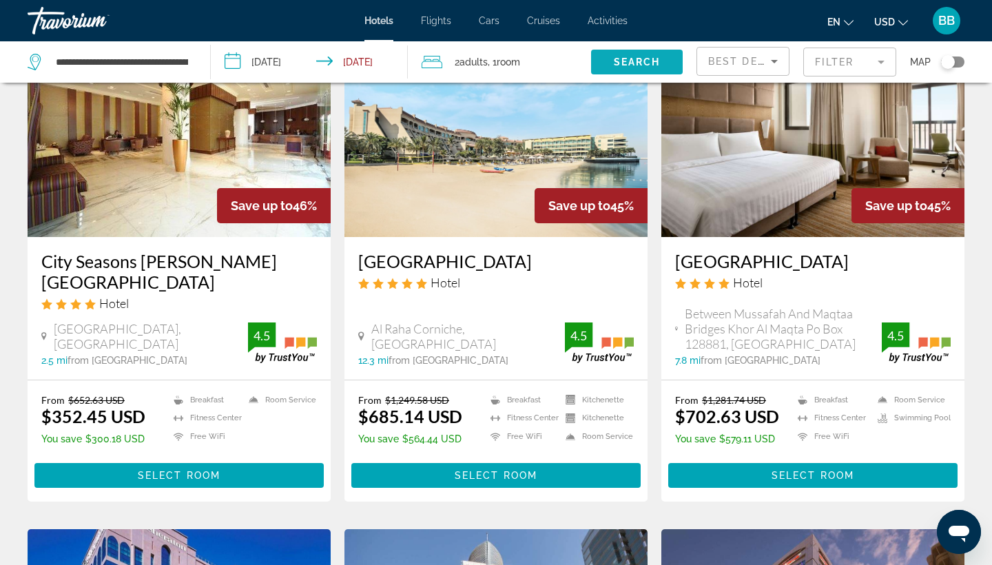
scroll to position [109, 0]
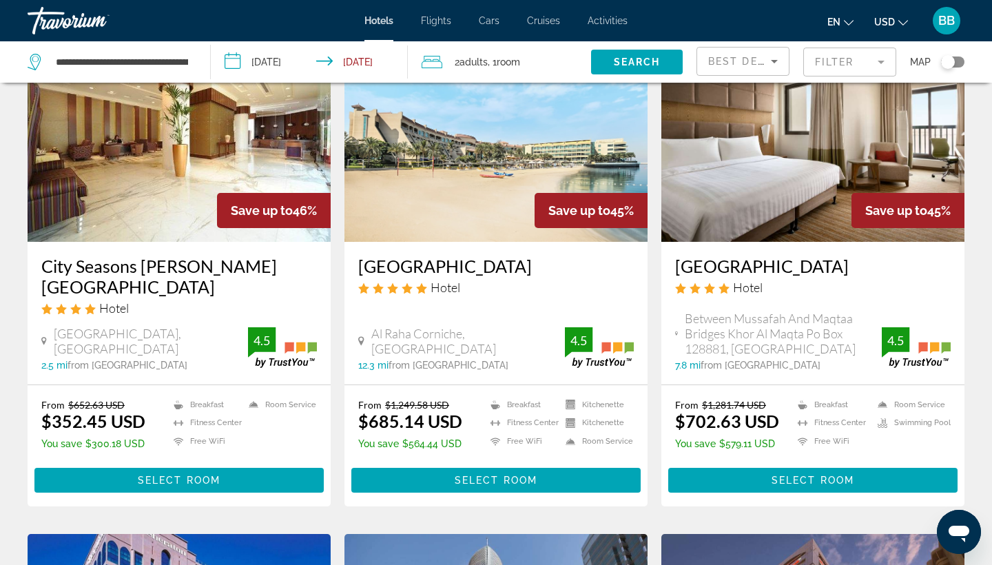
click at [154, 266] on h3 "City Seasons [PERSON_NAME][GEOGRAPHIC_DATA]" at bounding box center [178, 275] width 275 height 41
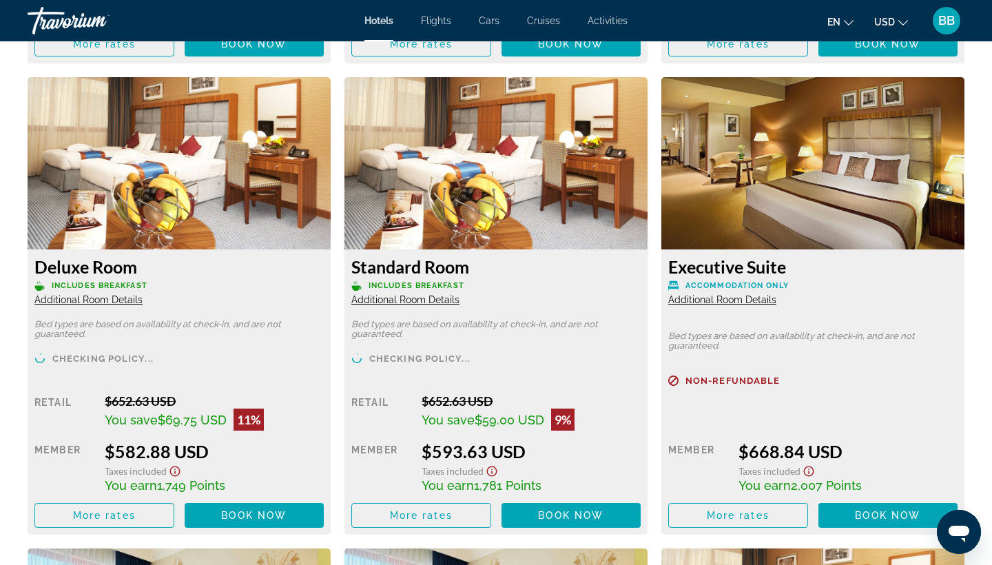
scroll to position [2348, 0]
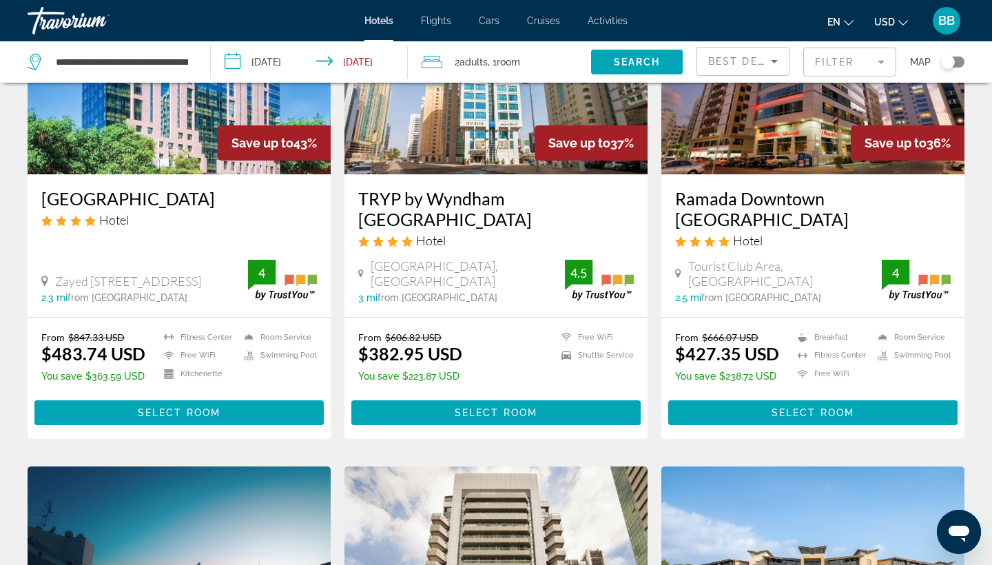
scroll to position [690, 0]
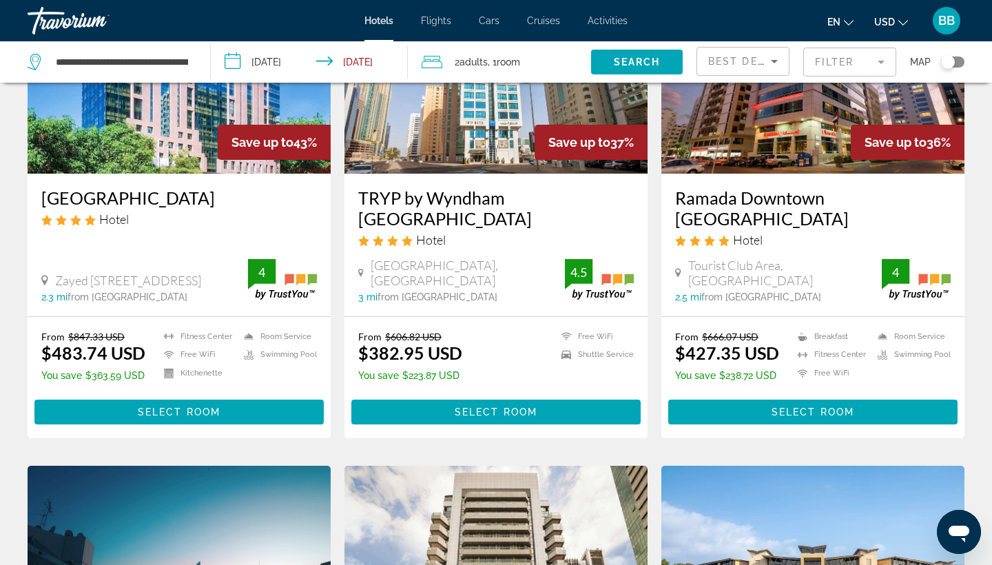
click at [474, 193] on h3 "TRYP by Wyndham [GEOGRAPHIC_DATA]" at bounding box center [495, 207] width 275 height 41
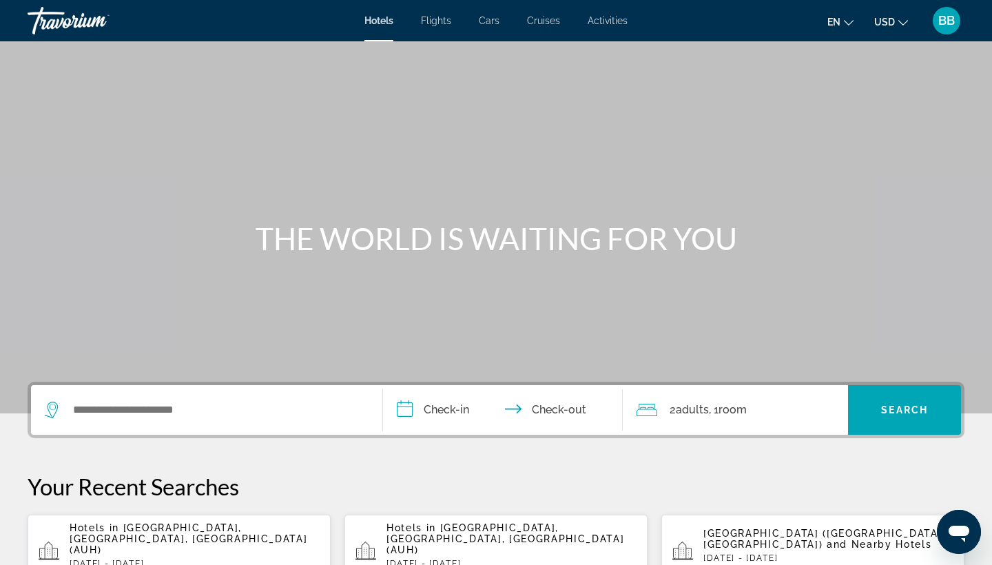
click at [207, 542] on span "[GEOGRAPHIC_DATA], [GEOGRAPHIC_DATA], [GEOGRAPHIC_DATA] (AUH)" at bounding box center [189, 538] width 238 height 33
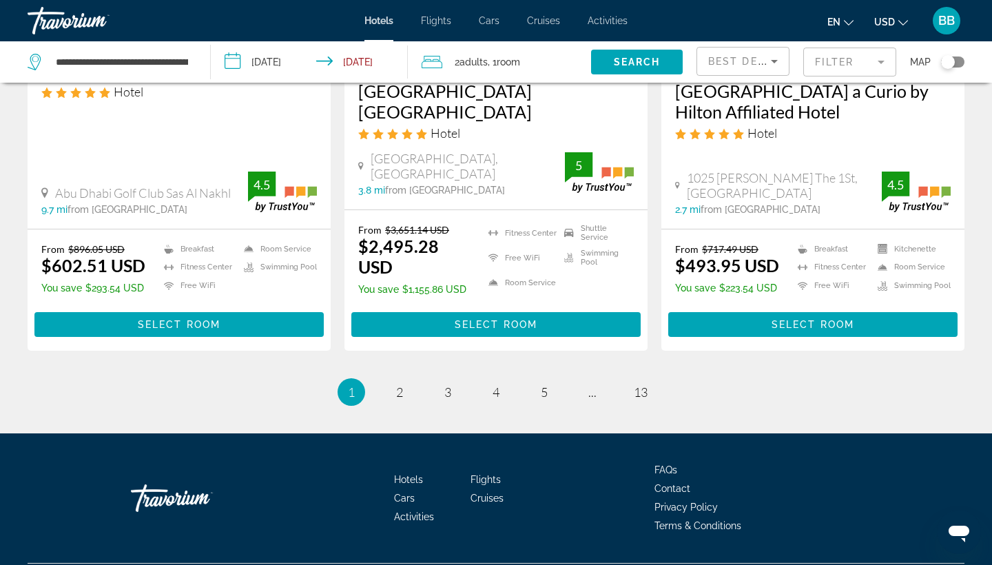
scroll to position [1856, 0]
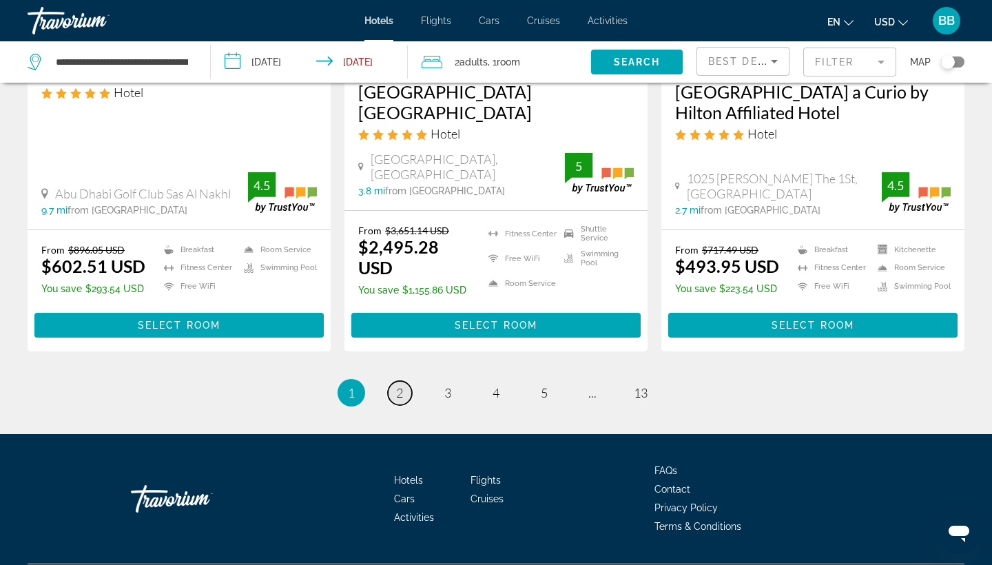
click at [395, 381] on link "page 2" at bounding box center [400, 393] width 24 height 24
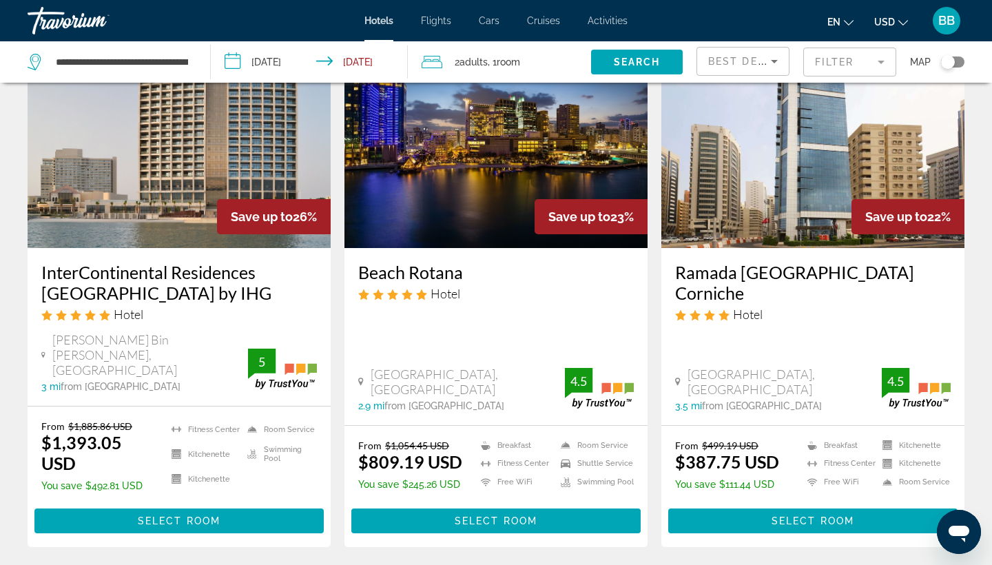
scroll to position [1115, 0]
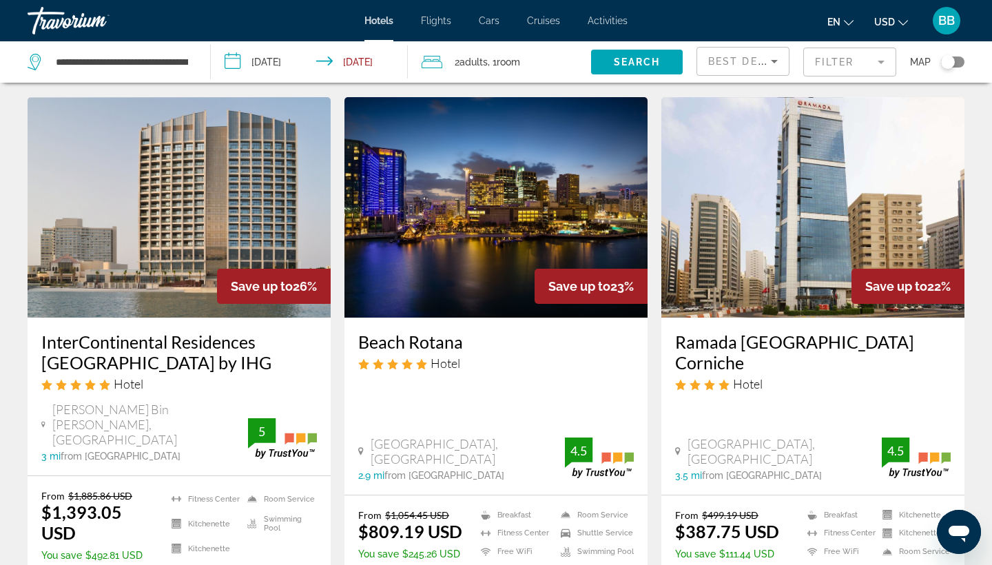
click at [759, 331] on h3 "Ramada [GEOGRAPHIC_DATA] Corniche" at bounding box center [812, 351] width 275 height 41
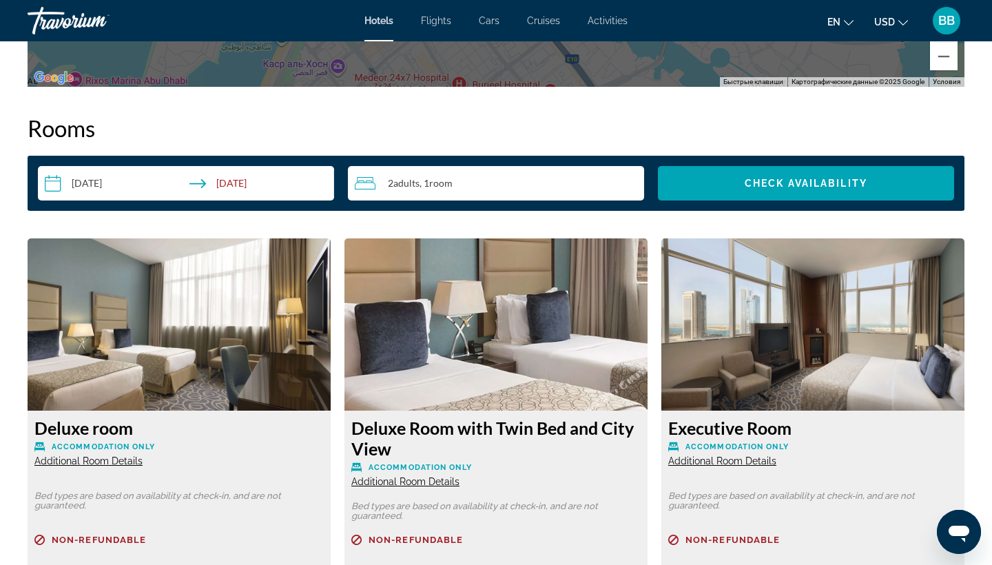
scroll to position [1819, 0]
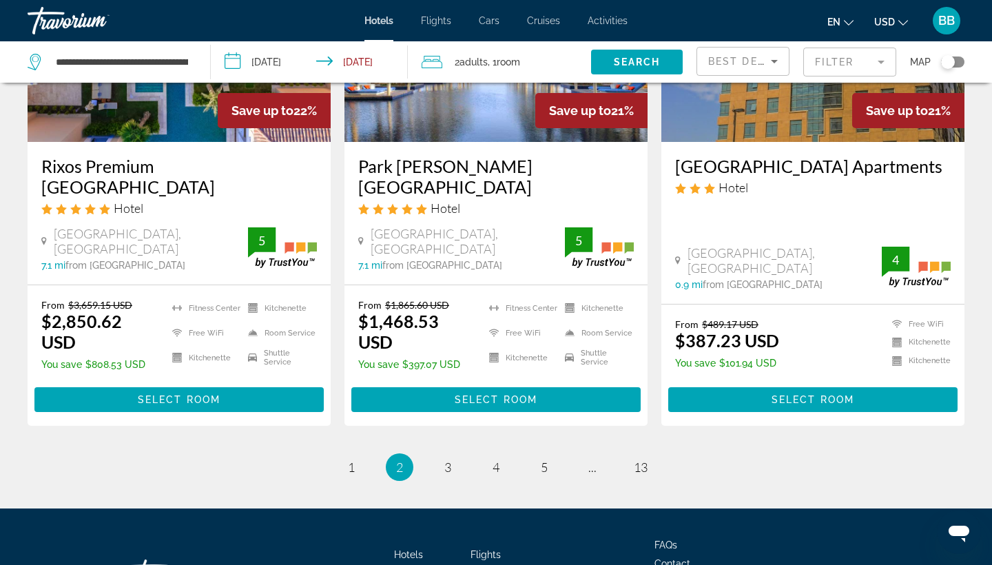
scroll to position [1836, 0]
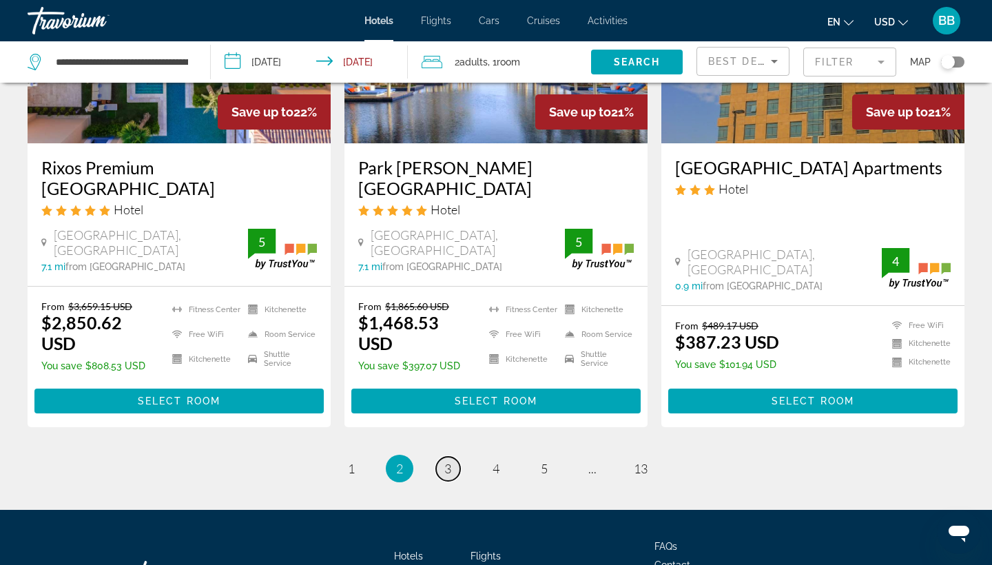
click at [450, 461] on span "3" at bounding box center [447, 468] width 7 height 15
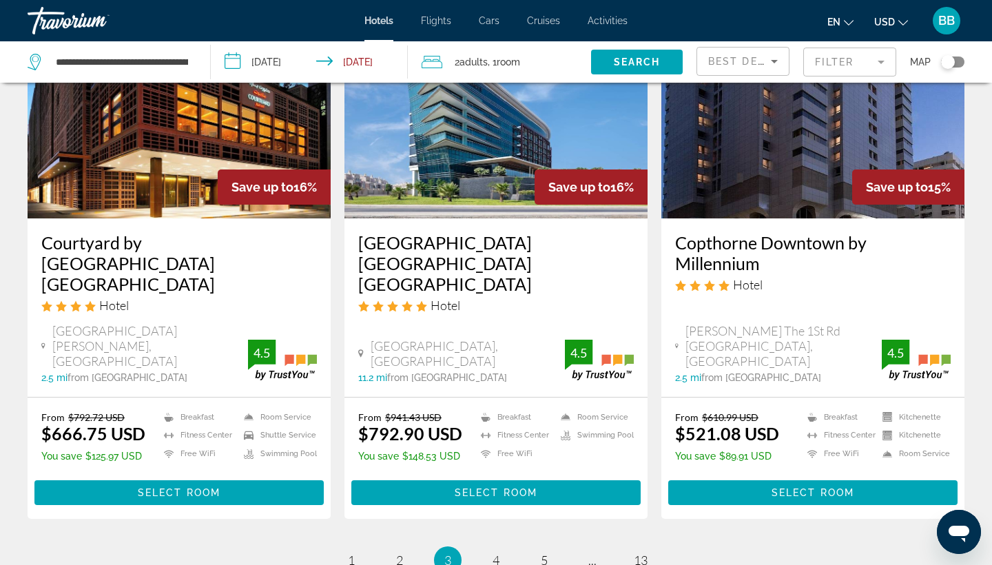
scroll to position [1732, 0]
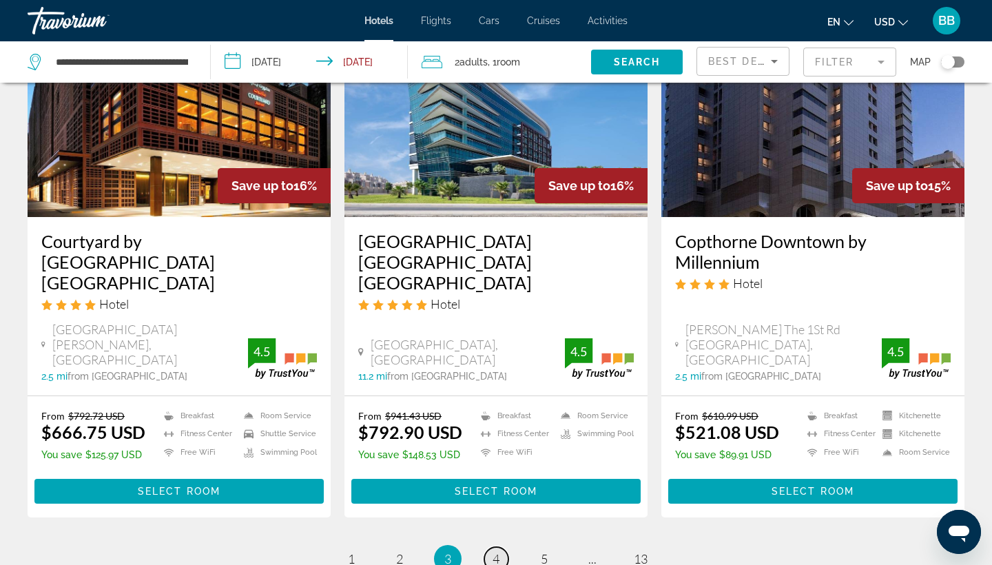
click at [493, 551] on span "4" at bounding box center [495, 558] width 7 height 15
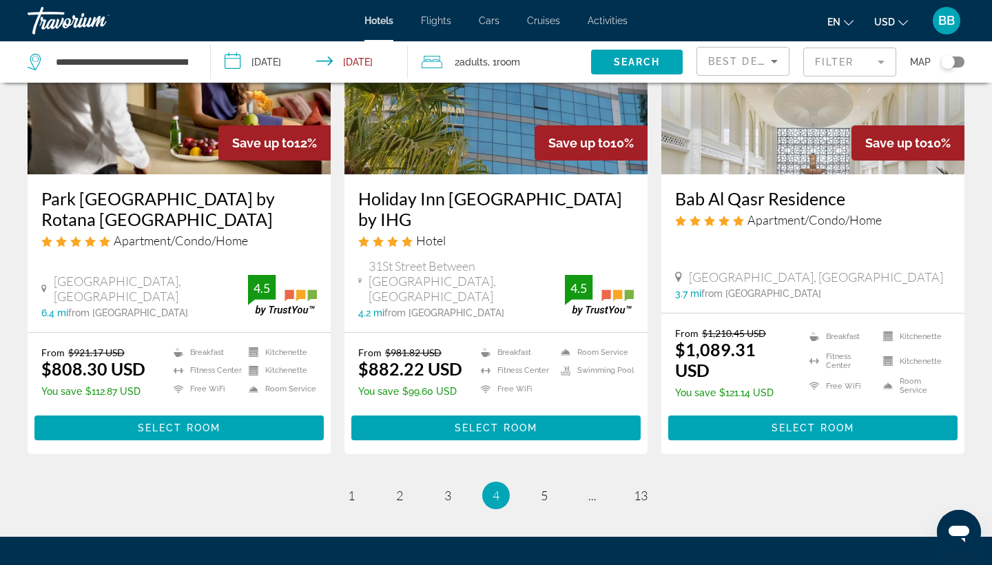
scroll to position [1764, 0]
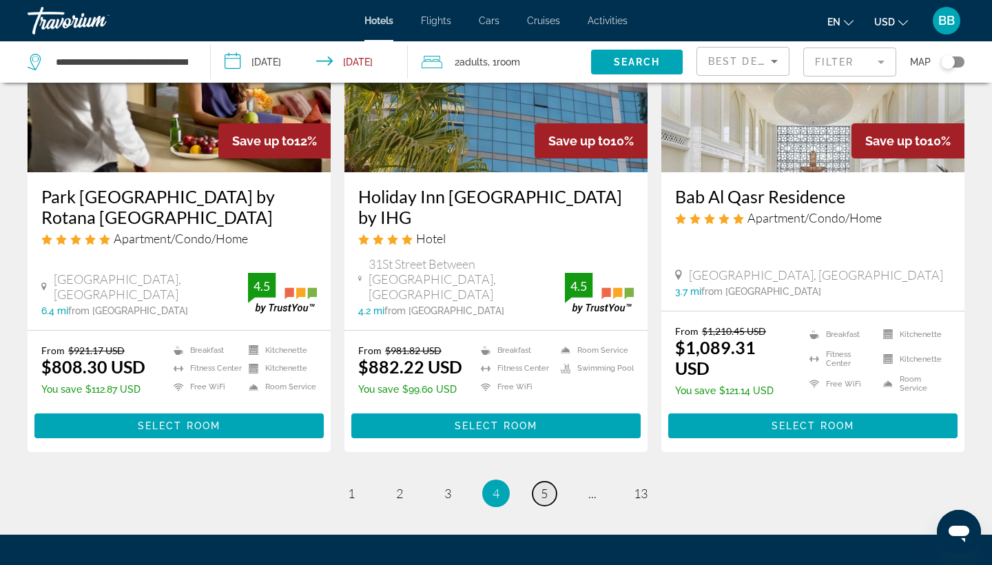
click at [550, 481] on link "page 5" at bounding box center [544, 493] width 24 height 24
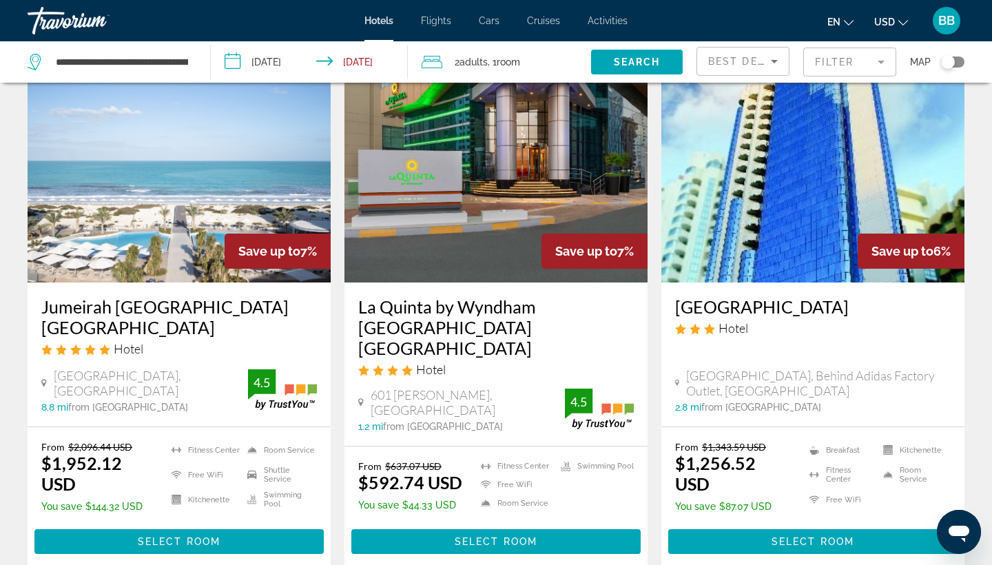
scroll to position [1631, 0]
